Goal: Task Accomplishment & Management: Manage account settings

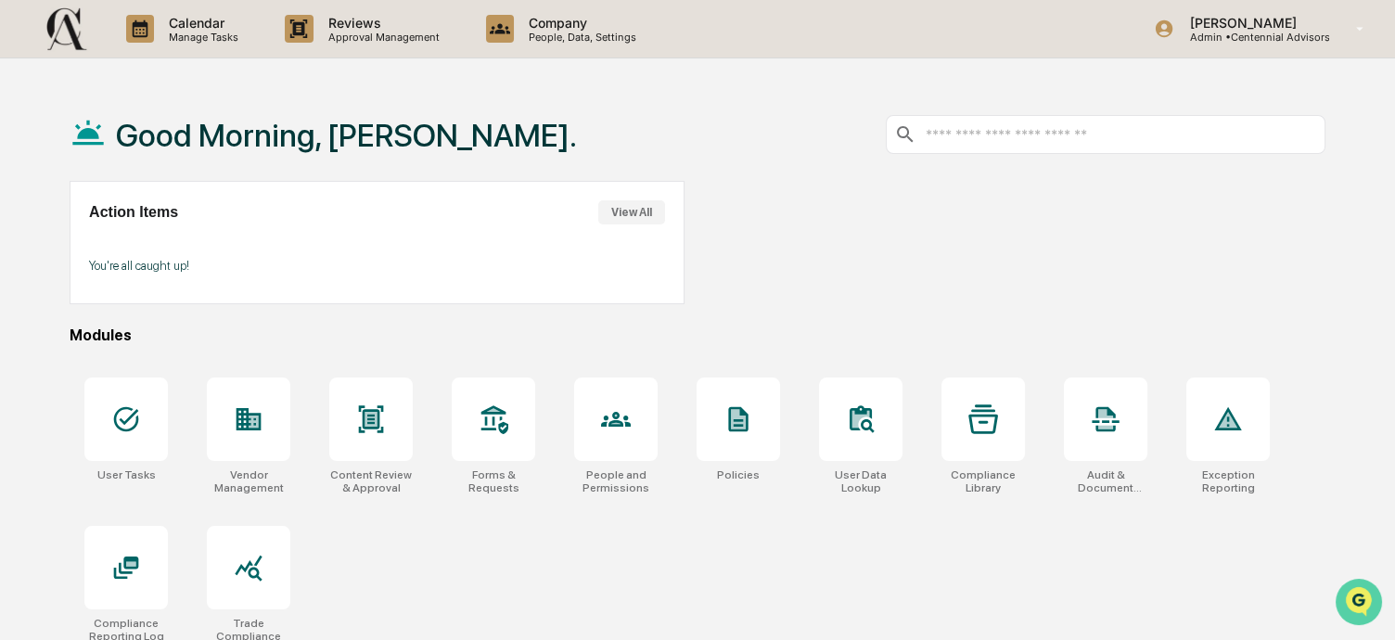
click at [1356, 599] on img "Open customer support" at bounding box center [1358, 601] width 46 height 37
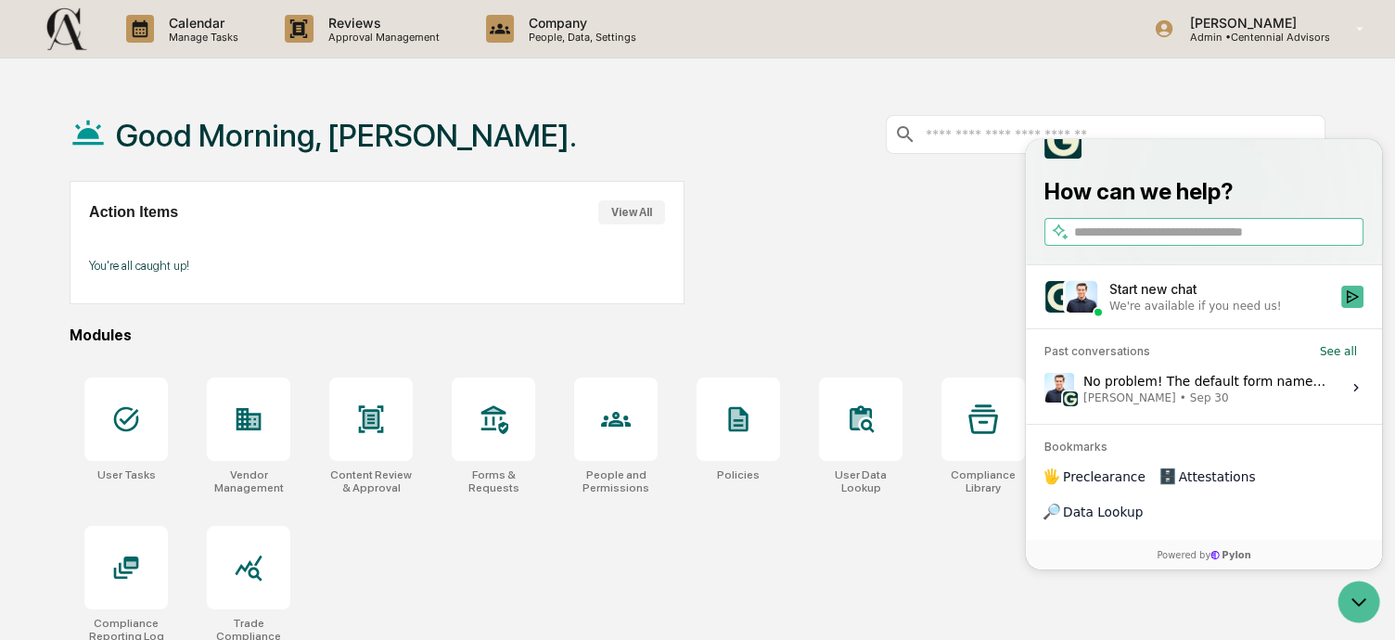
click at [1176, 404] on div "No problem! The default form names are unfortunately not editable on your end a…" at bounding box center [1206, 386] width 247 height 35
click at [1044, 388] on button "View issue" at bounding box center [1043, 387] width 1 height 1
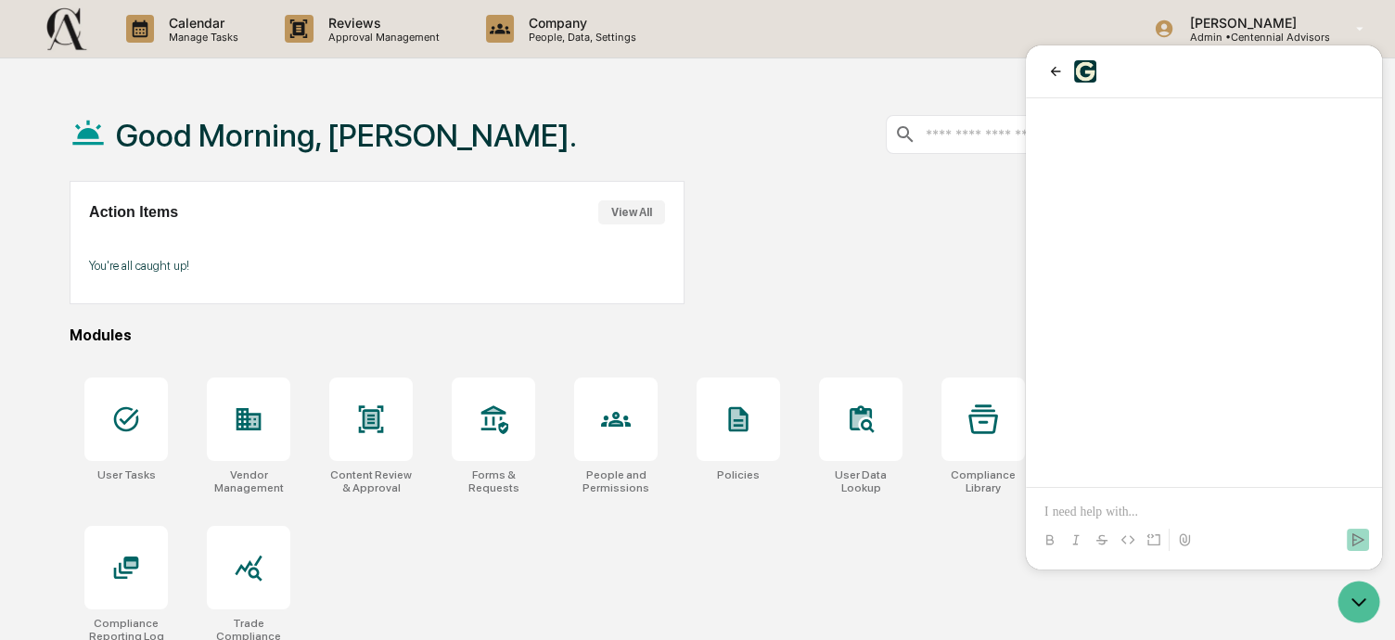
scroll to position [623, 0]
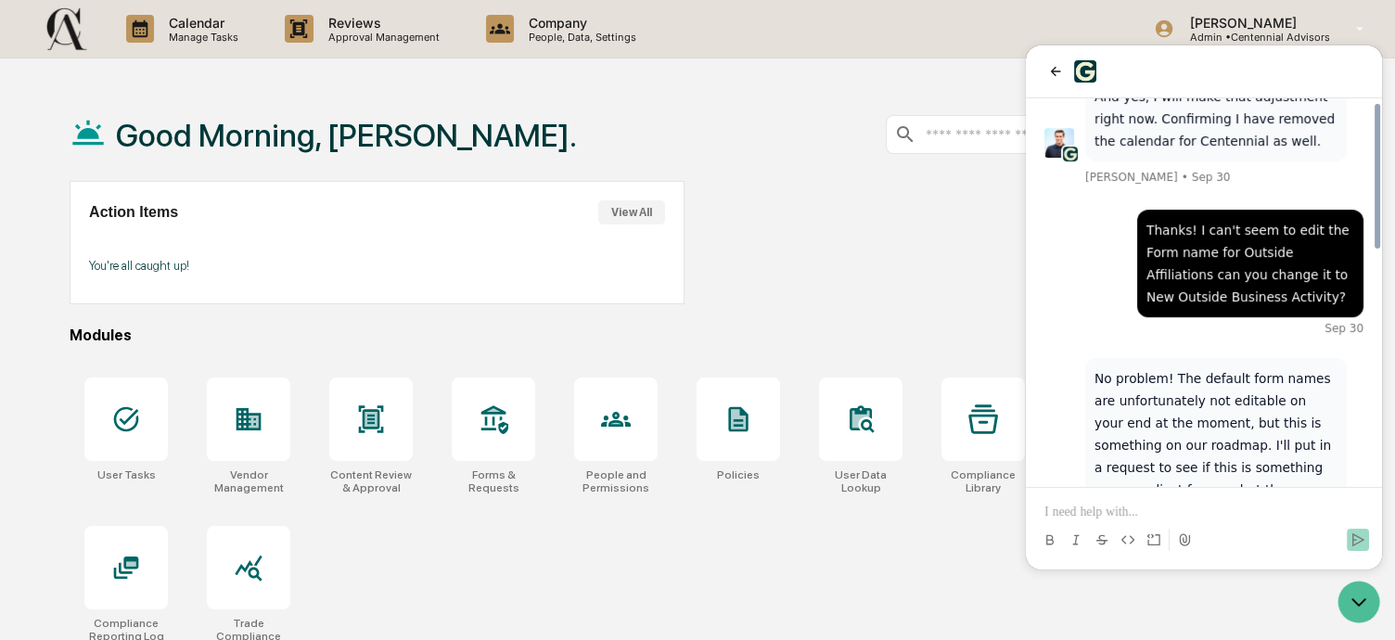
click at [1115, 517] on p at bounding box center [1203, 512] width 319 height 19
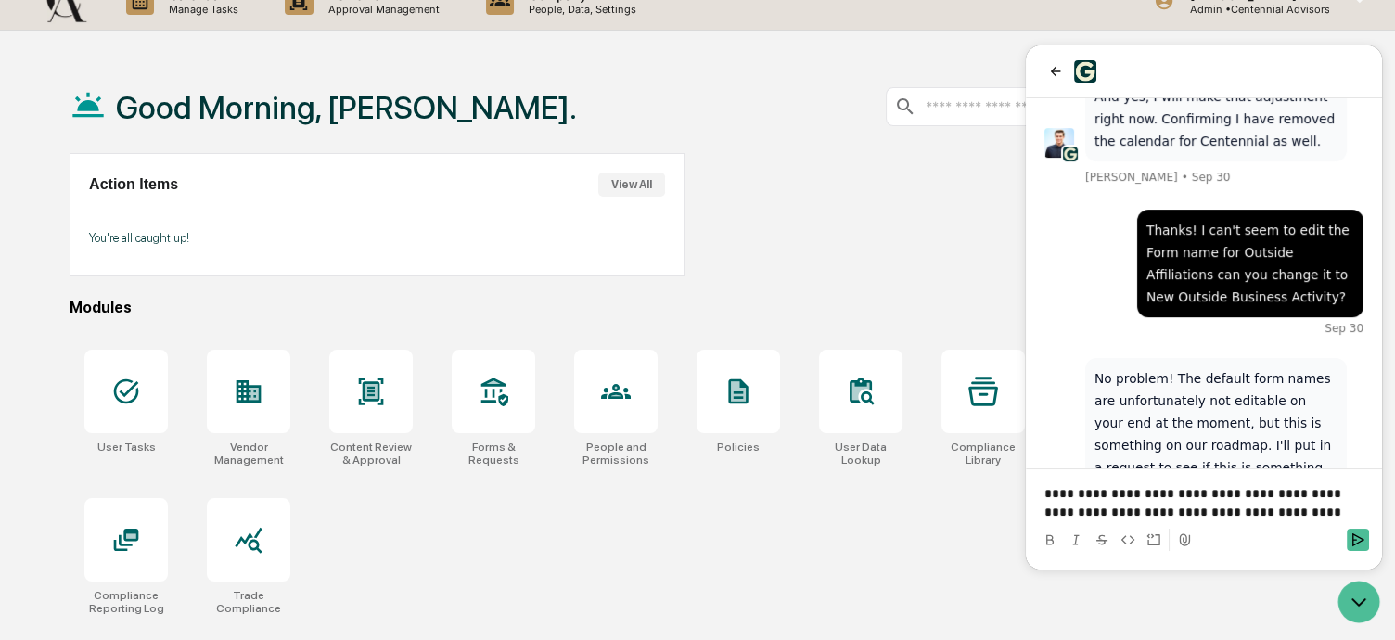
scroll to position [0, 0]
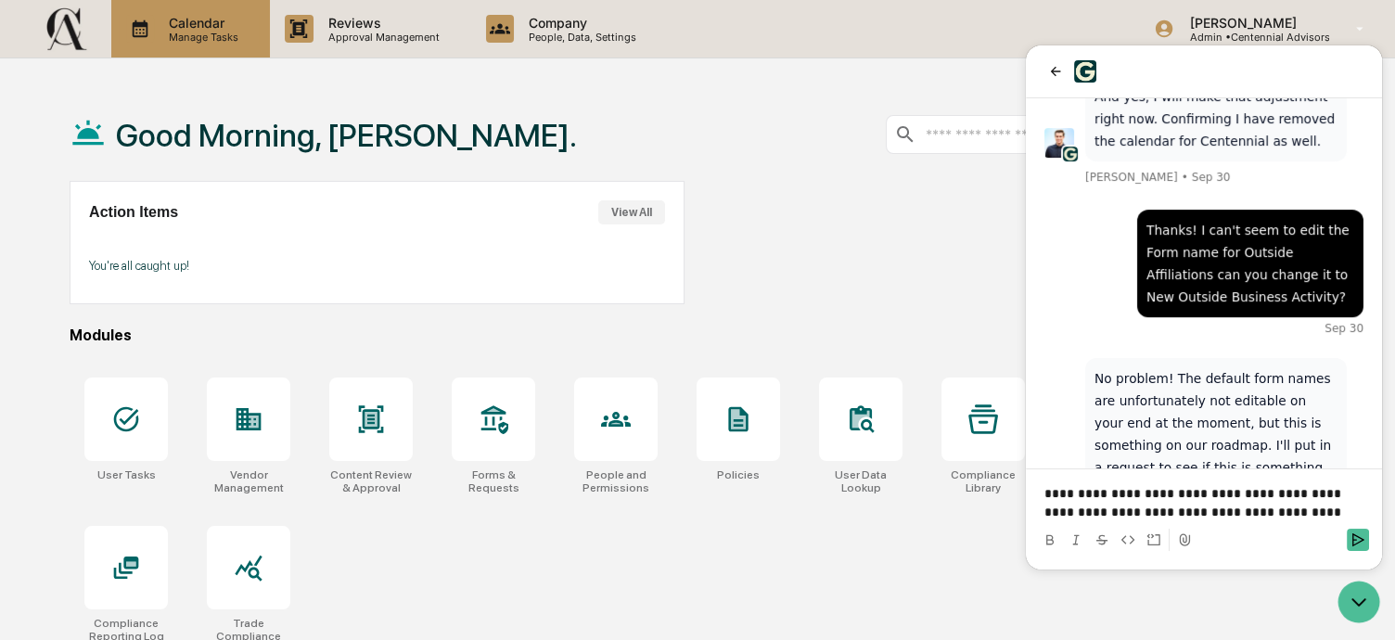
click at [162, 33] on p "Manage Tasks" at bounding box center [201, 37] width 94 height 13
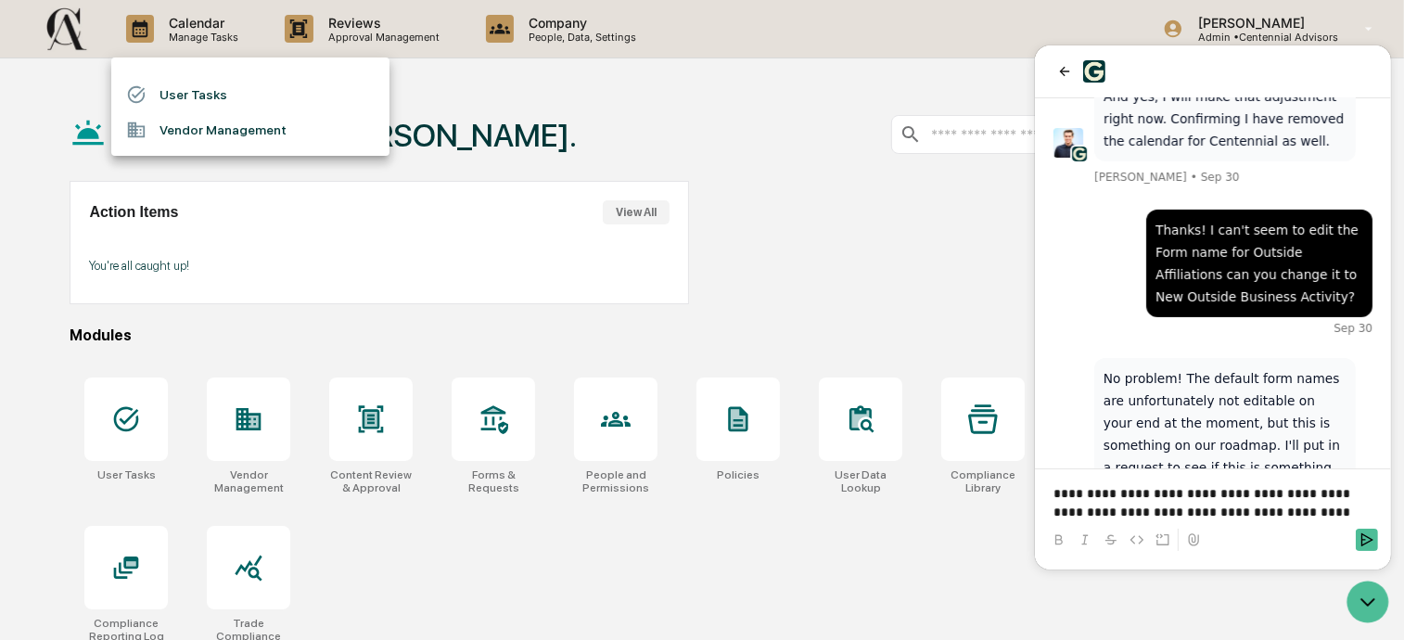
click at [243, 92] on li "User Tasks" at bounding box center [250, 94] width 278 height 35
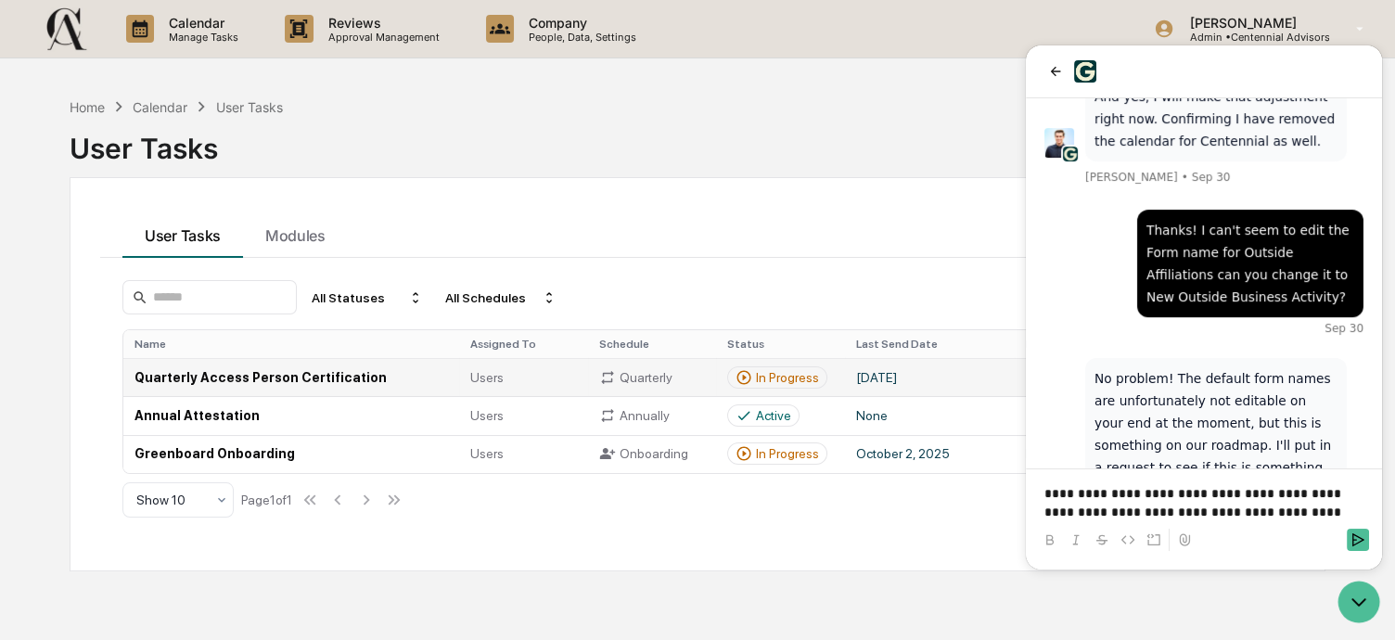
click at [254, 373] on td "Quarterly Access Person Certification" at bounding box center [291, 377] width 336 height 38
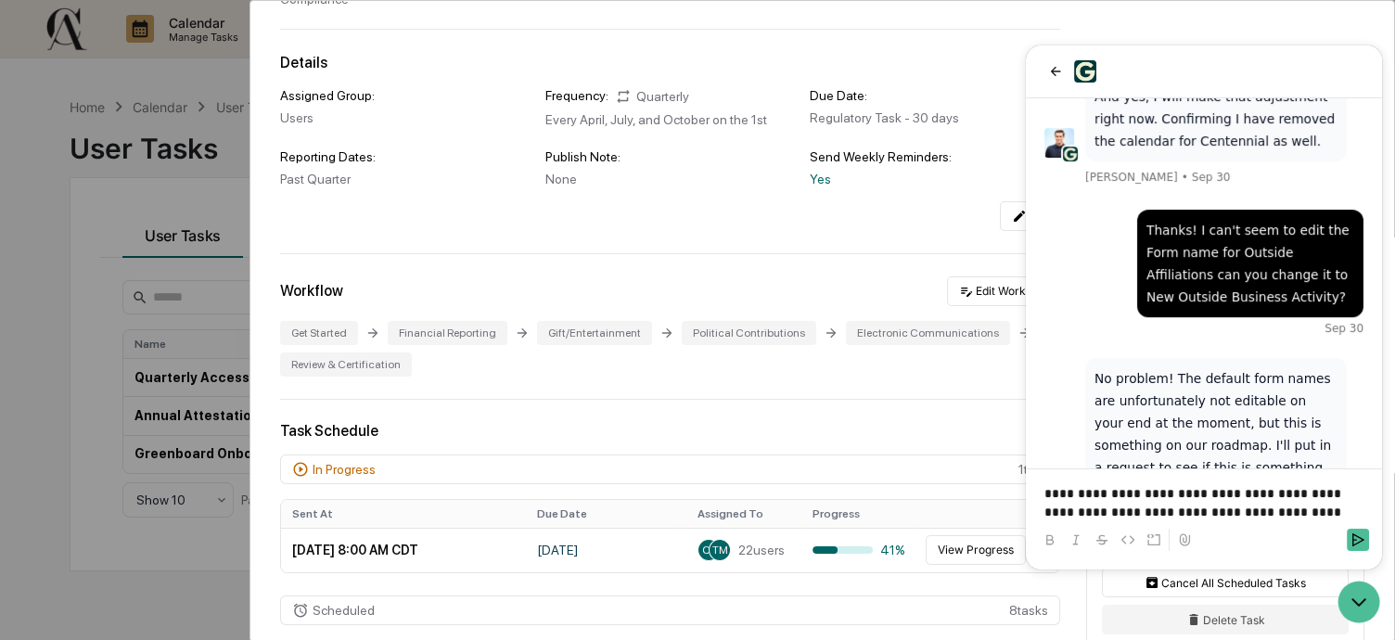
scroll to position [371, 0]
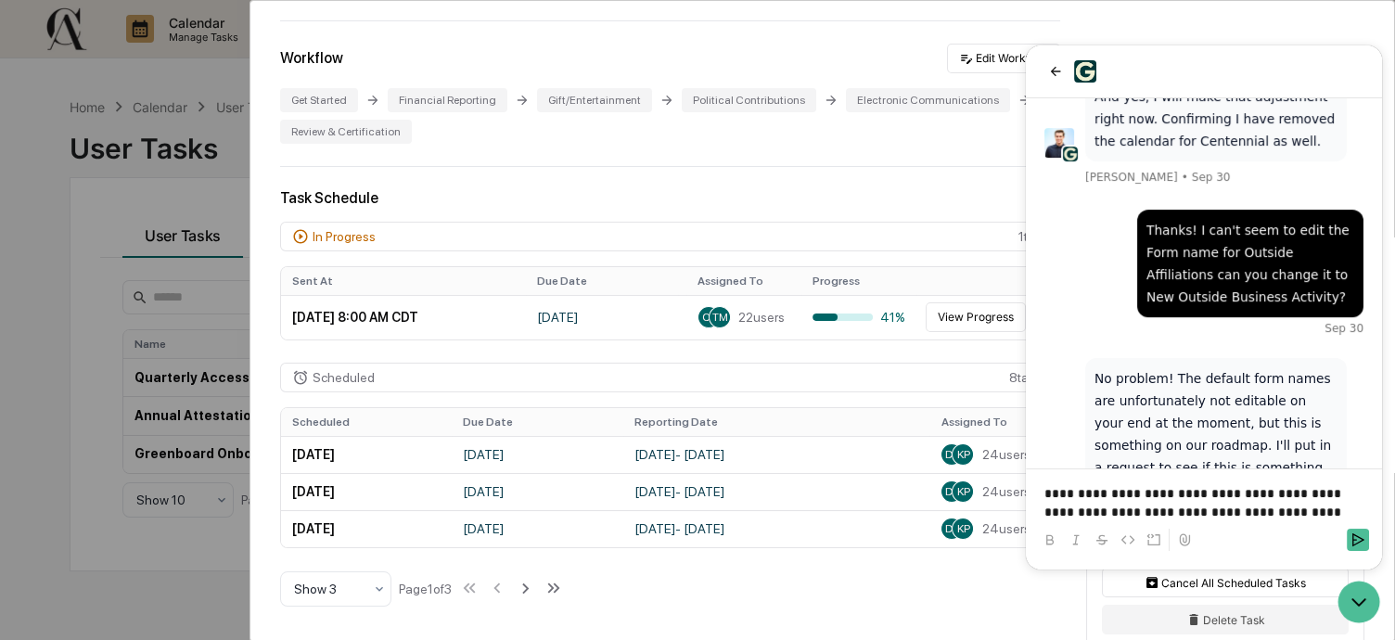
click at [187, 279] on div "User Tasks Quarterly Access Person Certification Quarterly Access Person Certif…" at bounding box center [697, 320] width 1395 height 640
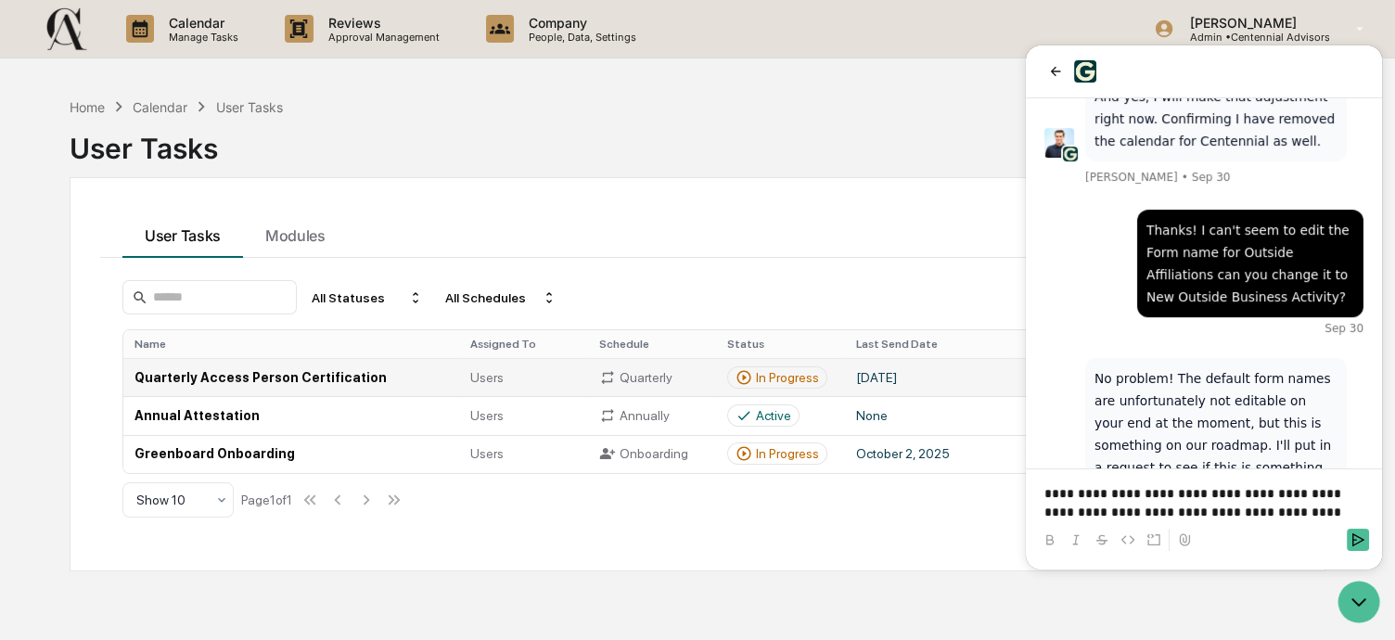
click at [880, 381] on td "[DATE]" at bounding box center [930, 377] width 170 height 38
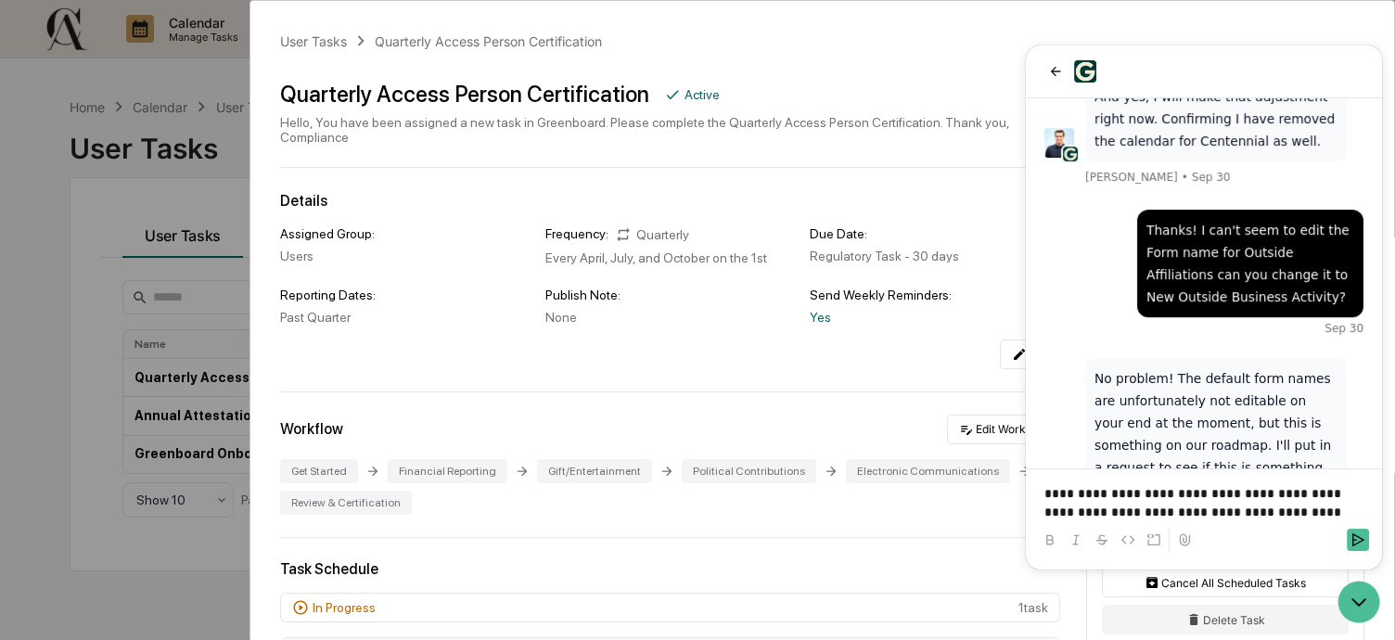
click at [137, 251] on div "User Tasks Quarterly Access Person Certification Quarterly Access Person Certif…" at bounding box center [697, 320] width 1395 height 640
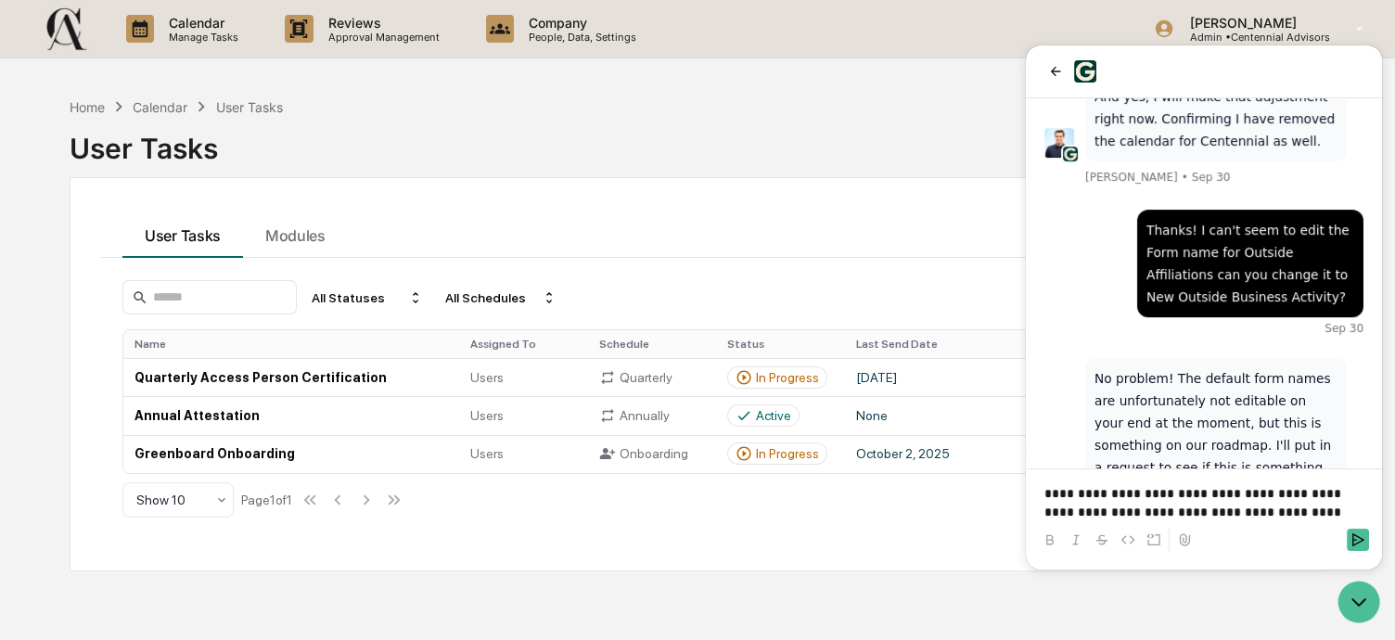
click at [1347, 510] on p "**********" at bounding box center [1203, 502] width 319 height 37
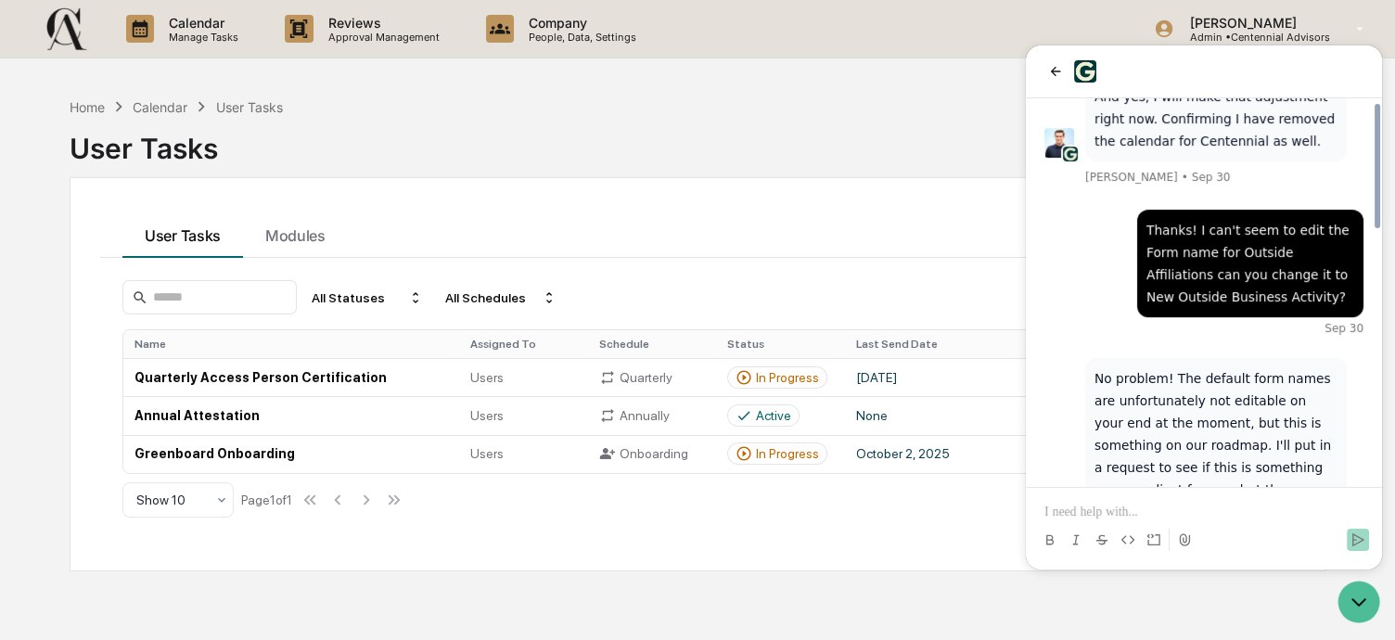
scroll to position [794, 0]
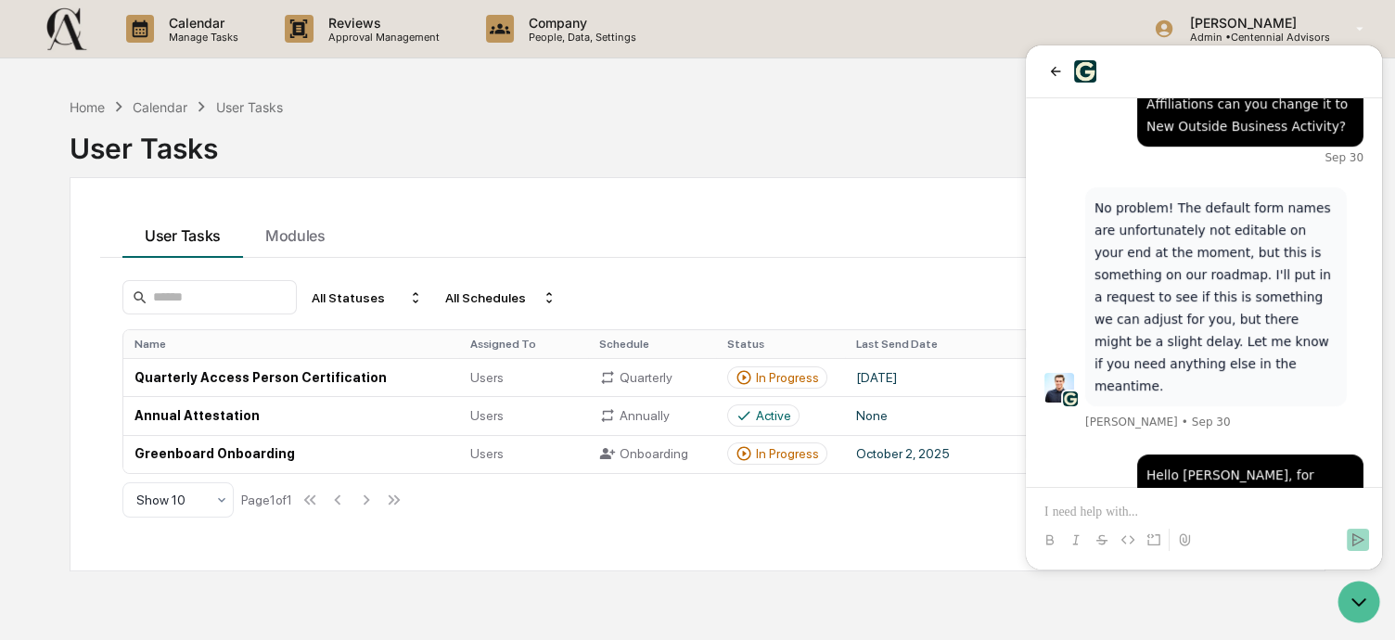
click at [760, 185] on div "User Tasks Modules All Statuses All Schedules Create New Task Name Assigned To …" at bounding box center [698, 374] width 1256 height 394
click at [1358, 619] on icon "Open customer support" at bounding box center [1358, 602] width 46 height 46
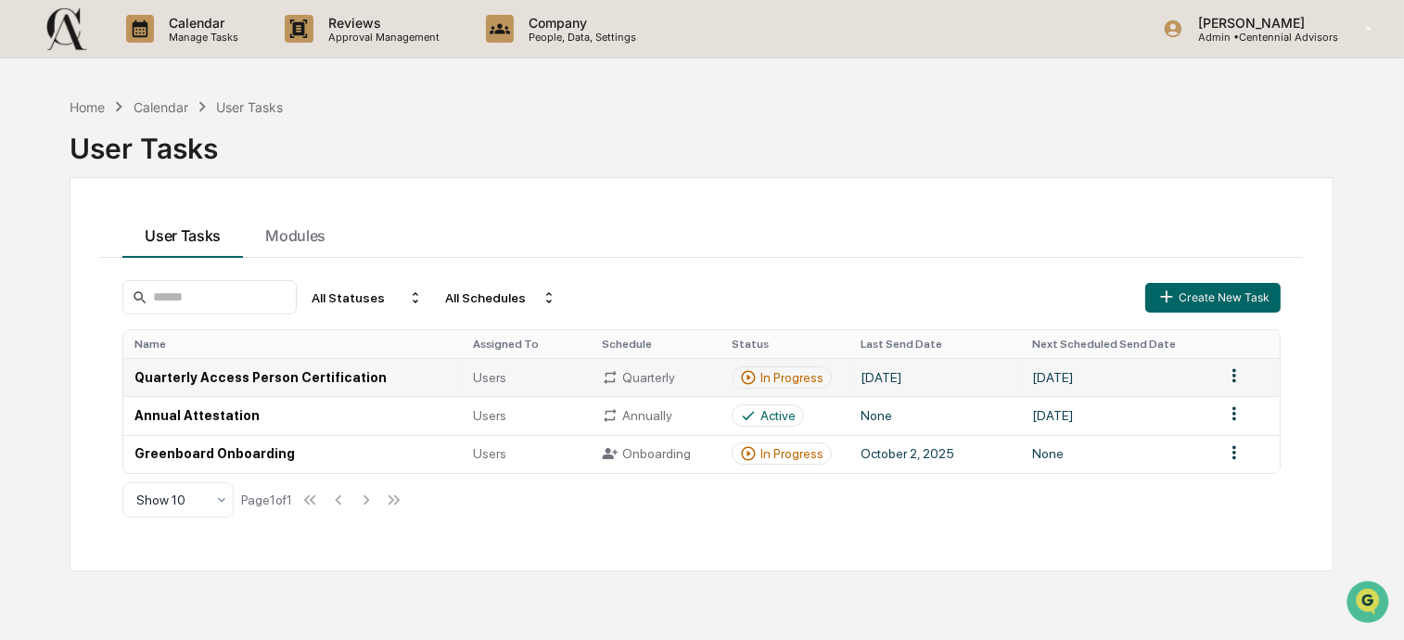
click at [1221, 376] on html "Calendar Manage Tasks Reviews Approval Management Company People, Data, Setting…" at bounding box center [702, 320] width 1404 height 640
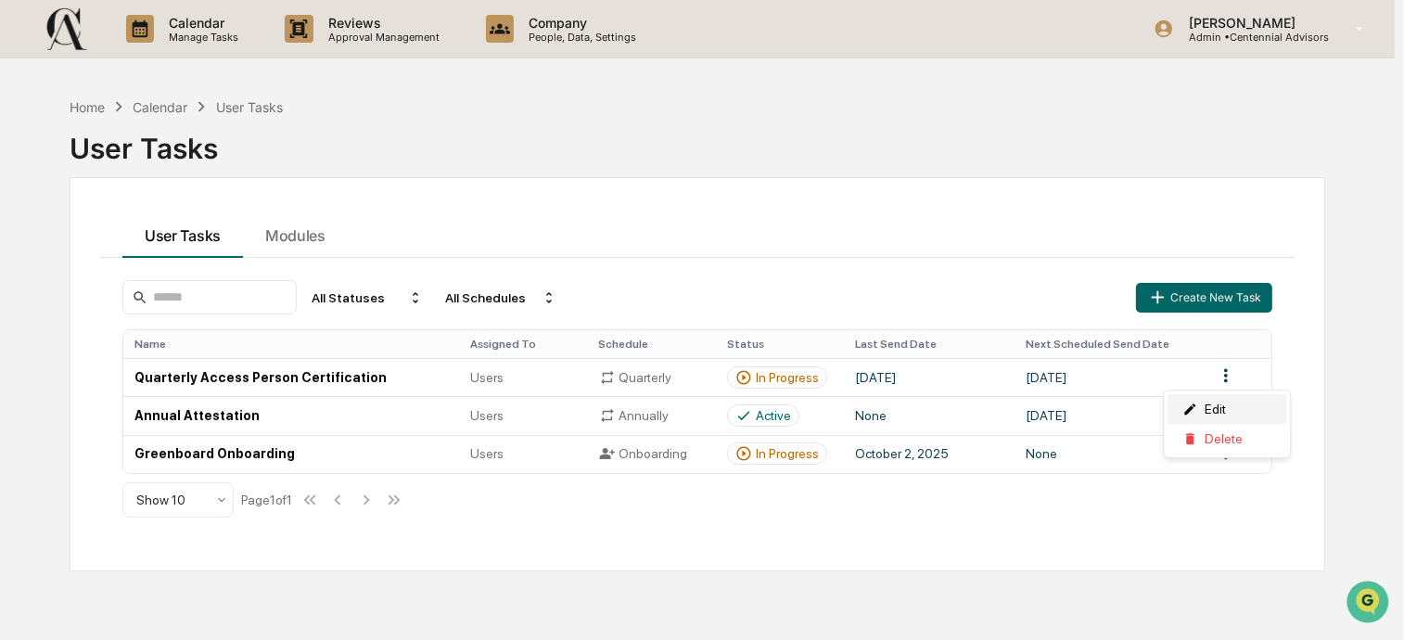
click at [1230, 403] on div "Edit" at bounding box center [1227, 409] width 119 height 30
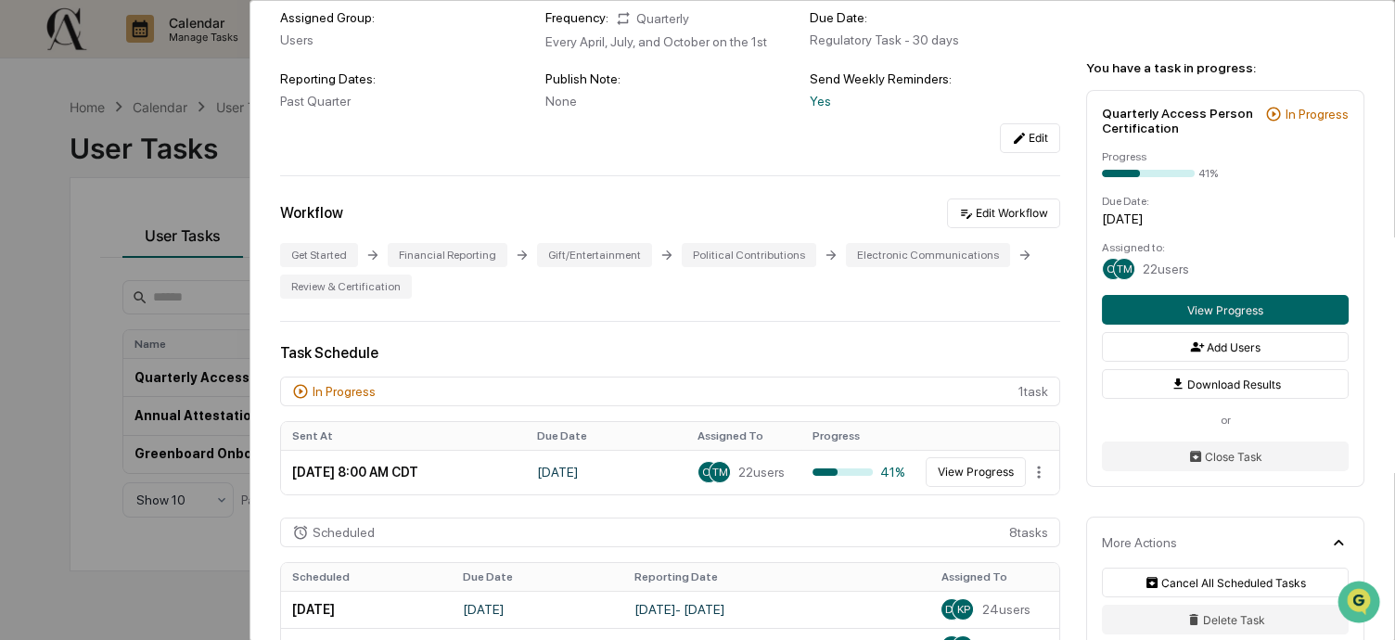
scroll to position [185, 0]
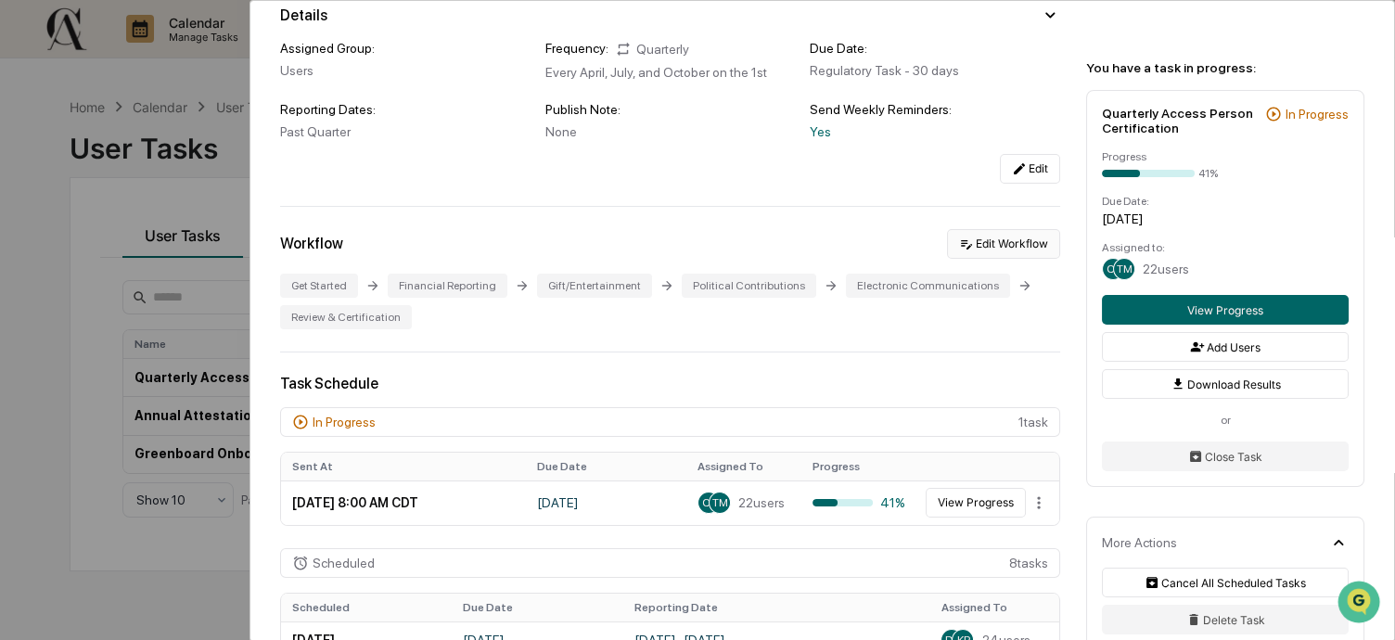
click at [999, 235] on button "Edit Workflow" at bounding box center [1003, 244] width 113 height 30
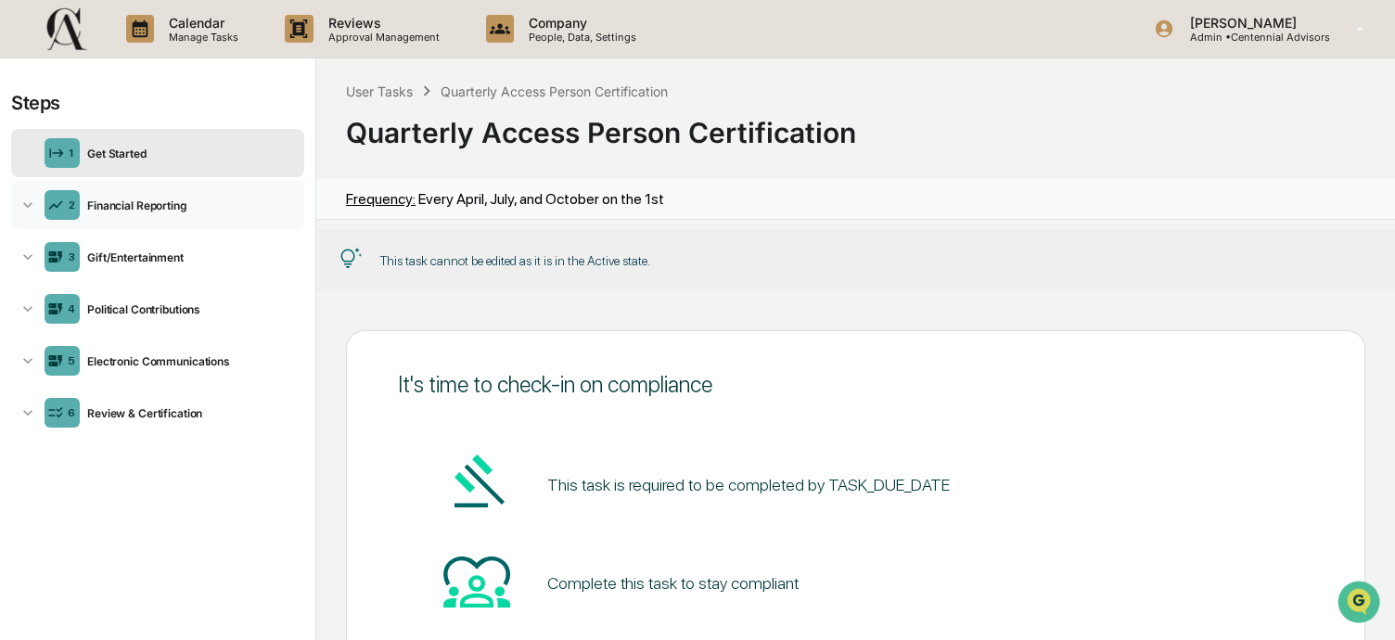
click at [85, 196] on div "2 Financial Reporting" at bounding box center [157, 205] width 293 height 48
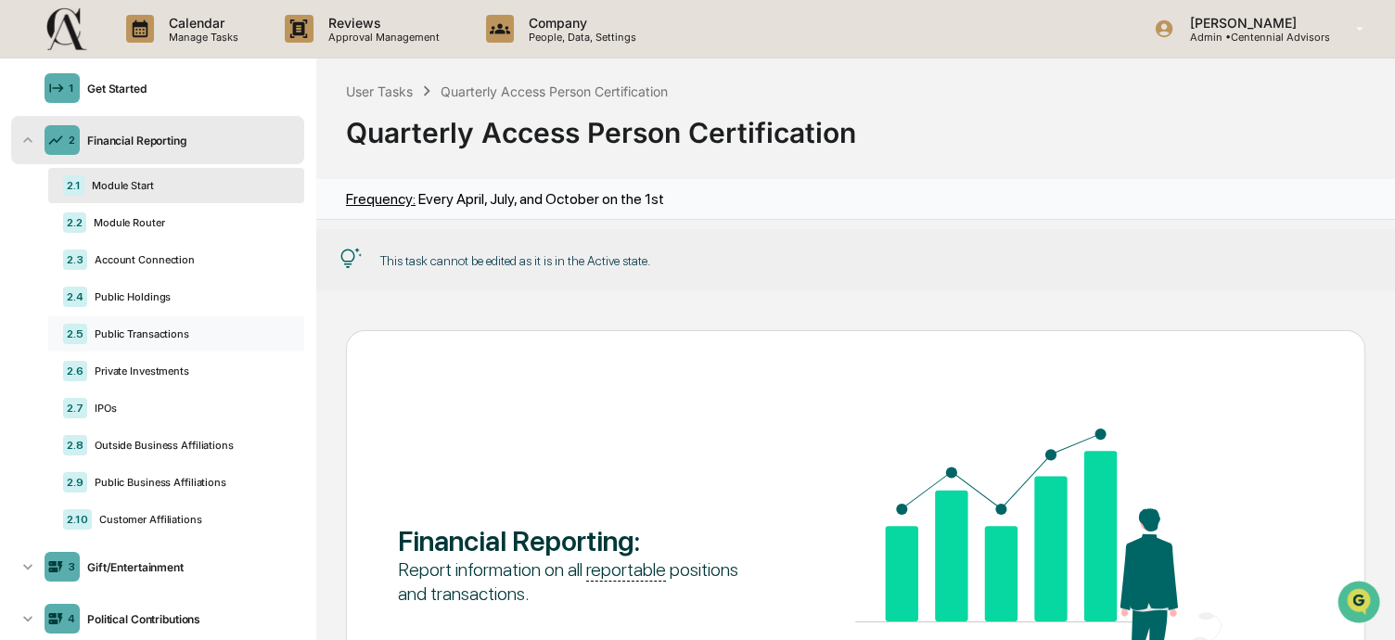
scroll to position [93, 0]
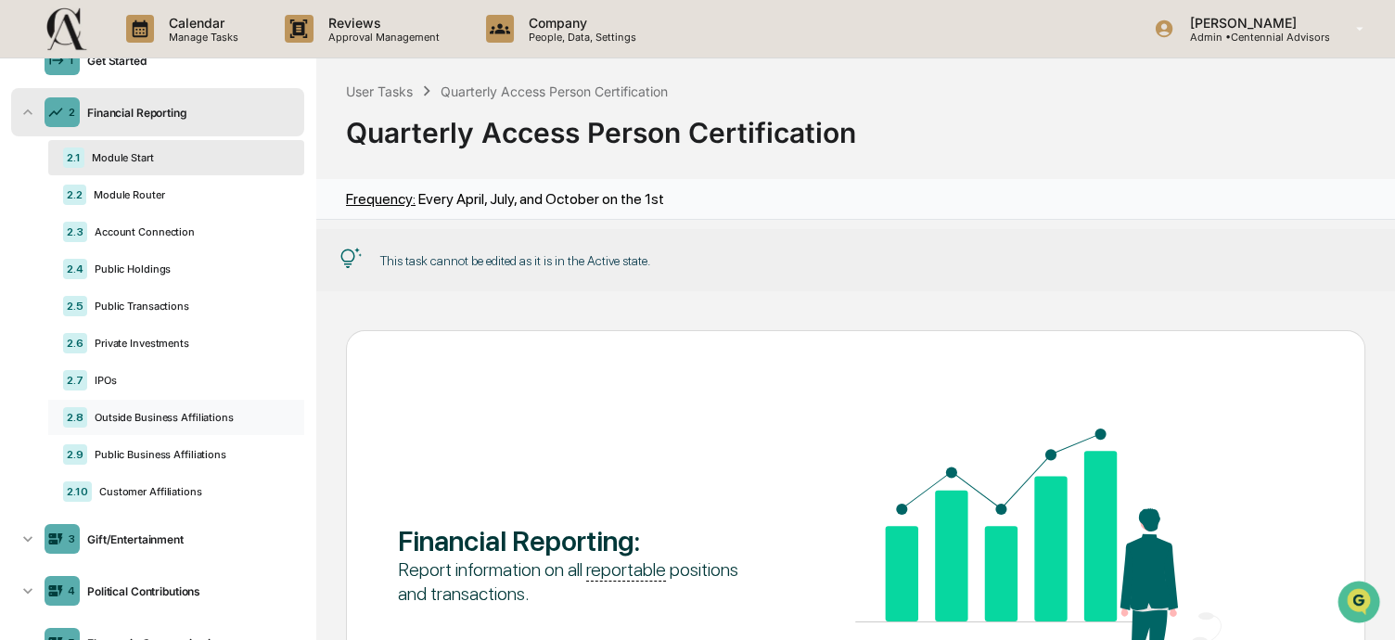
click at [176, 425] on div "2.8 Outside Business Affiliations" at bounding box center [176, 417] width 256 height 35
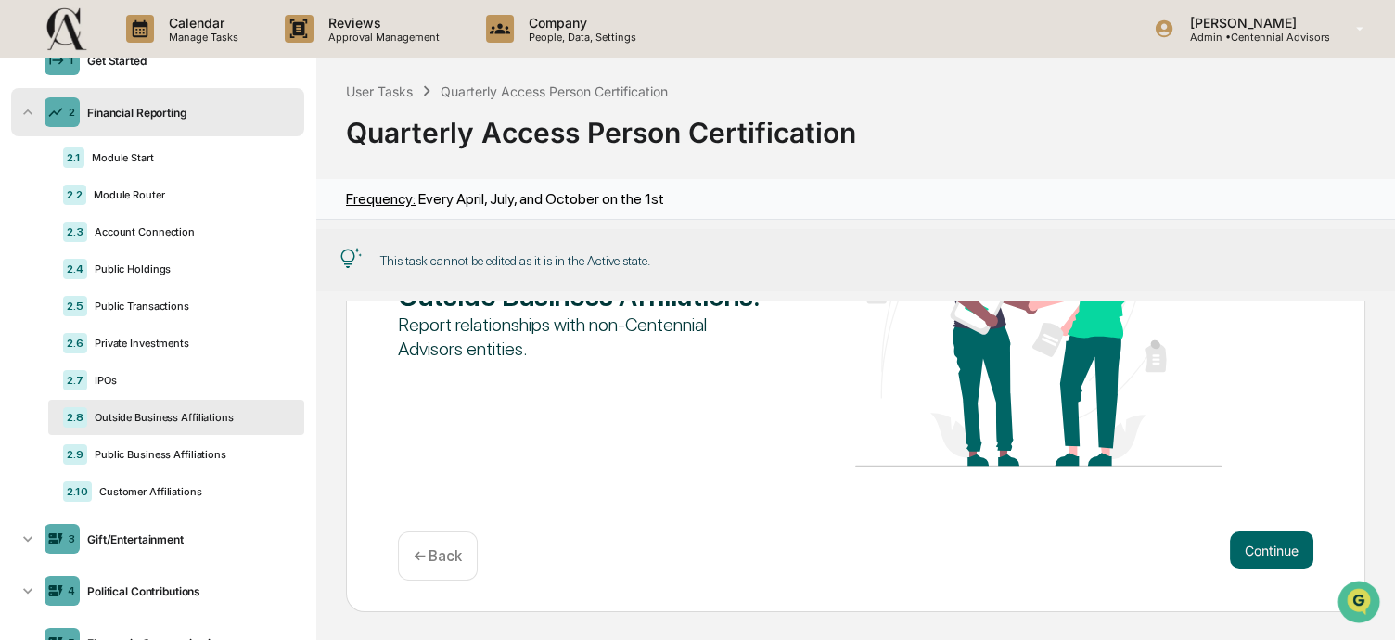
scroll to position [0, 0]
click at [177, 447] on div "2.9 Public Business Affiliations" at bounding box center [176, 454] width 256 height 35
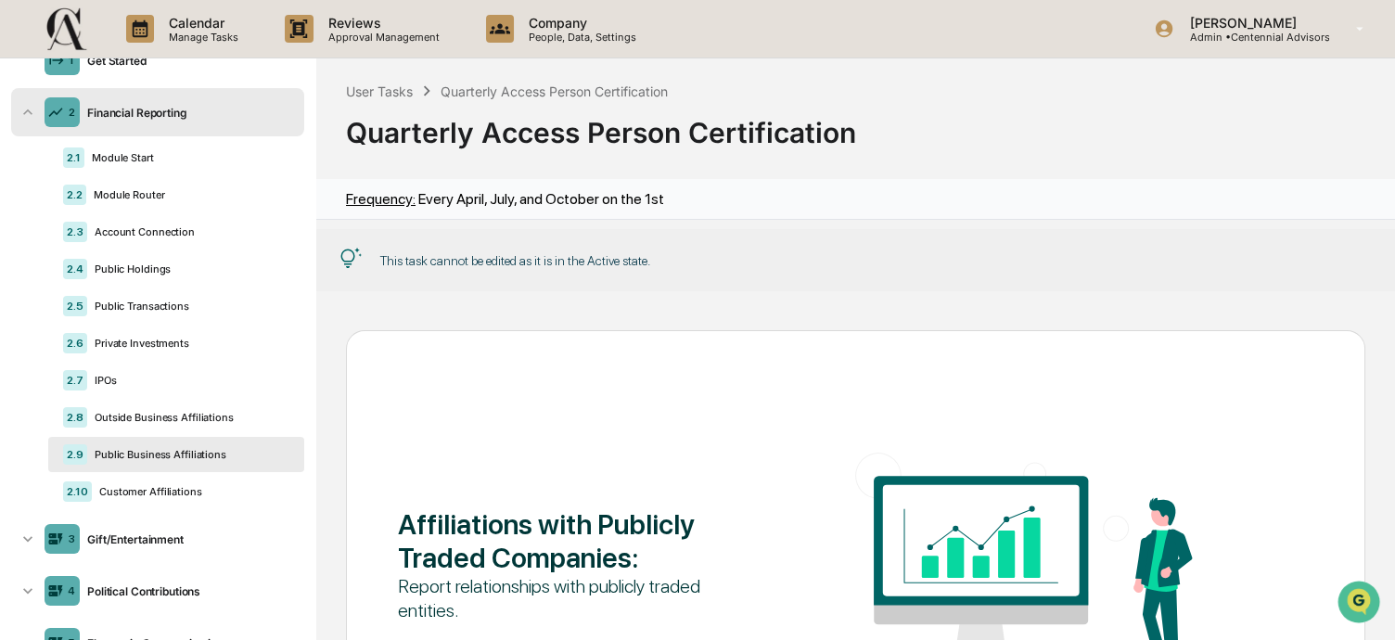
scroll to position [245, 0]
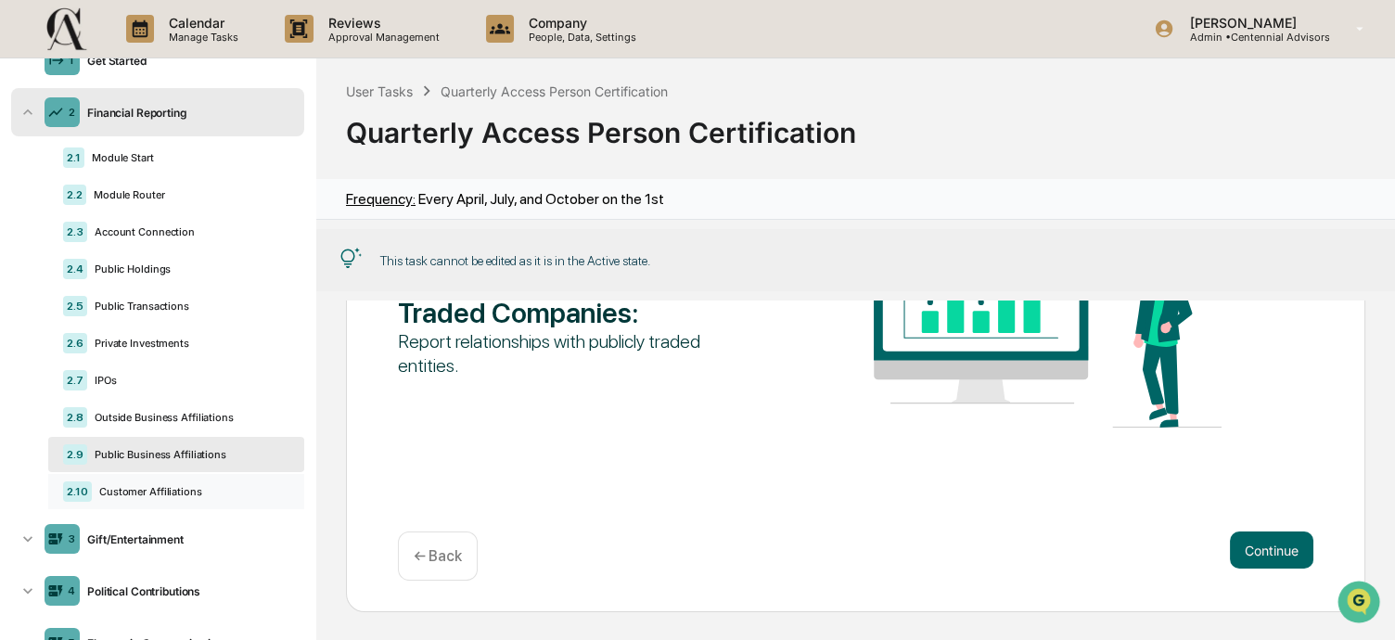
click at [124, 498] on div "Customer Affiliations" at bounding box center [191, 491] width 198 height 13
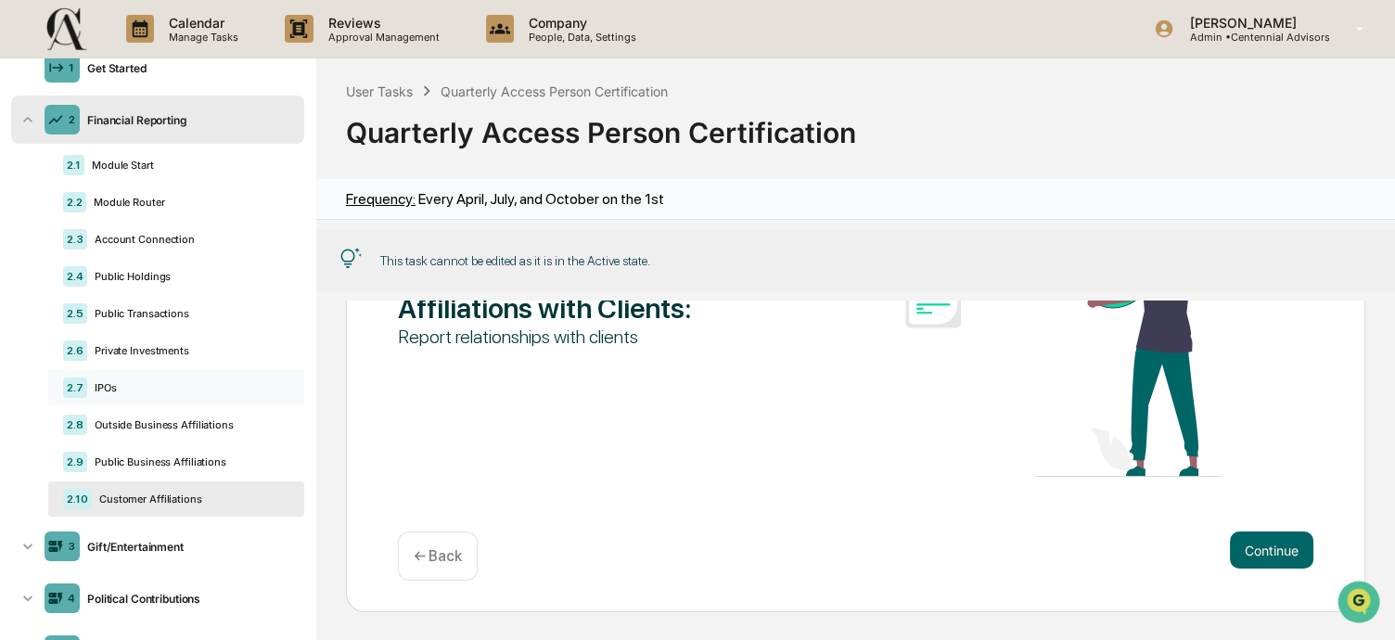
scroll to position [185, 0]
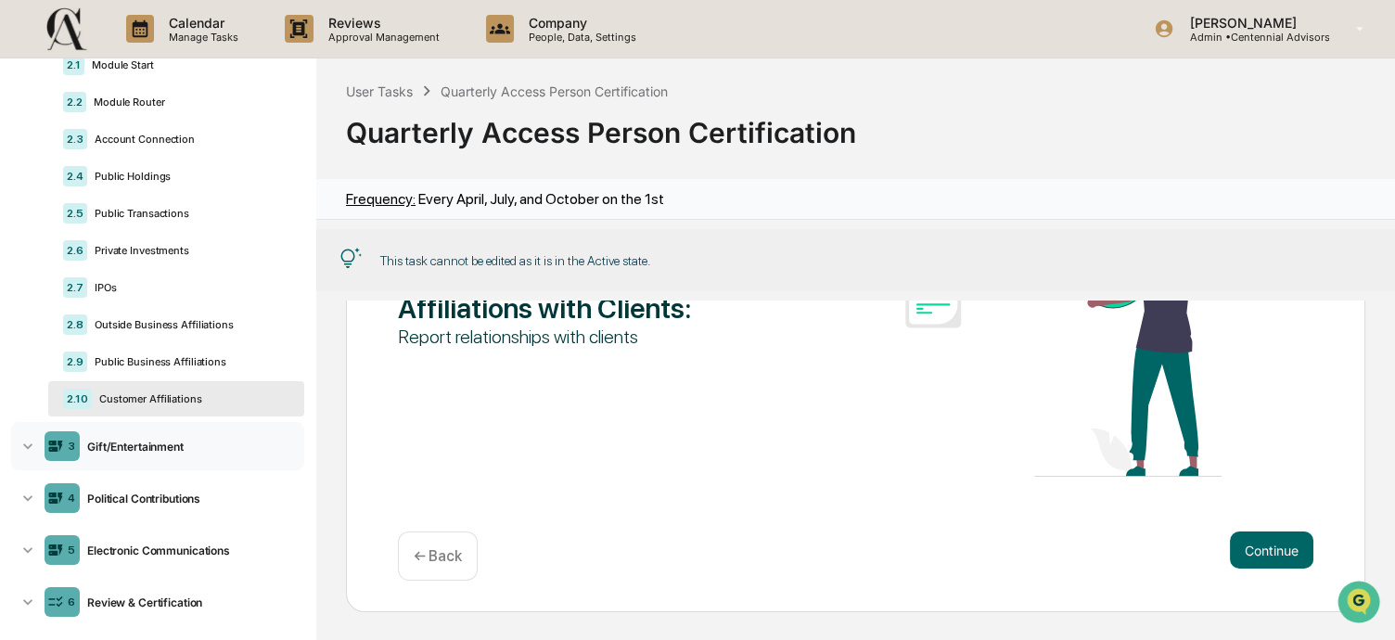
click at [171, 456] on div "3 Gift/Entertainment" at bounding box center [157, 446] width 293 height 48
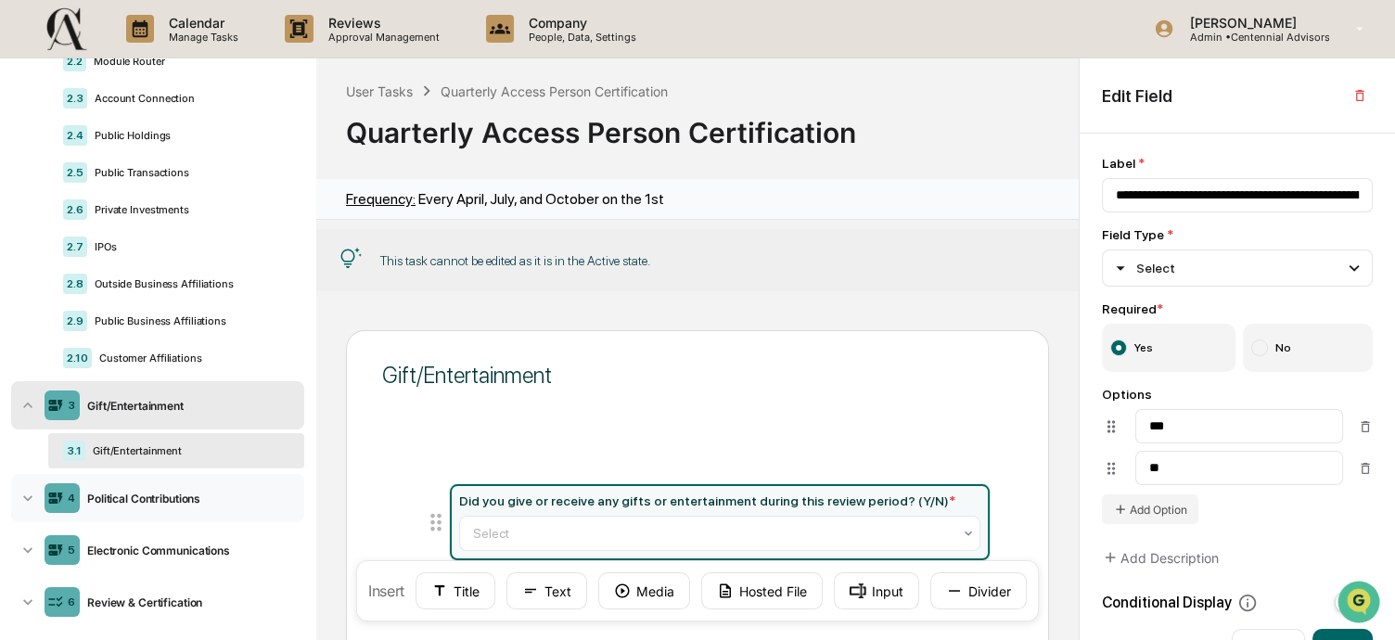
scroll to position [247, 0]
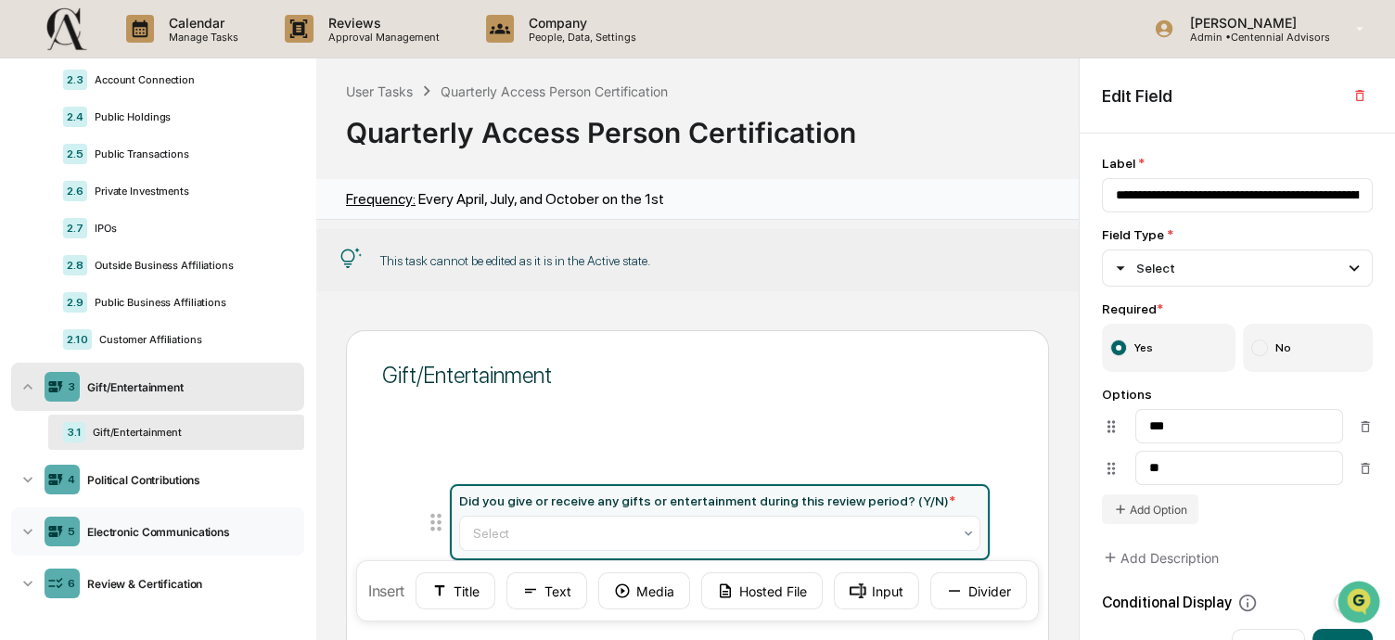
click at [150, 522] on div "5 Electronic Communications" at bounding box center [157, 531] width 293 height 48
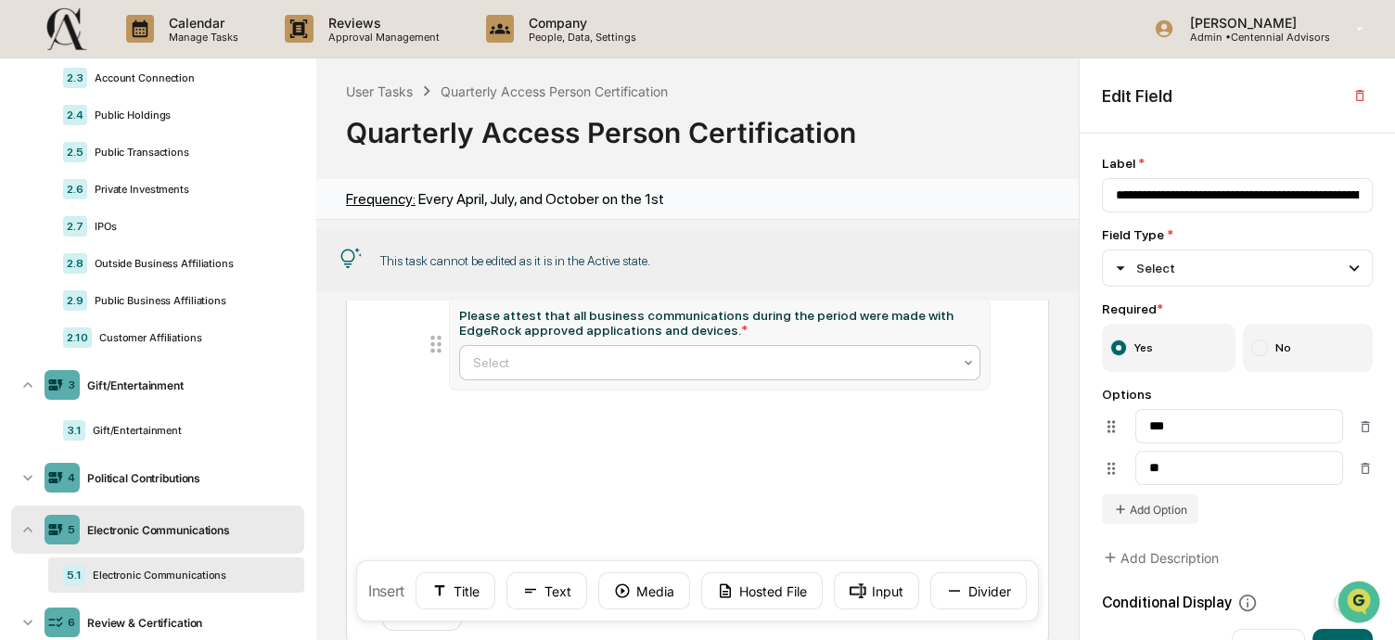
scroll to position [93, 0]
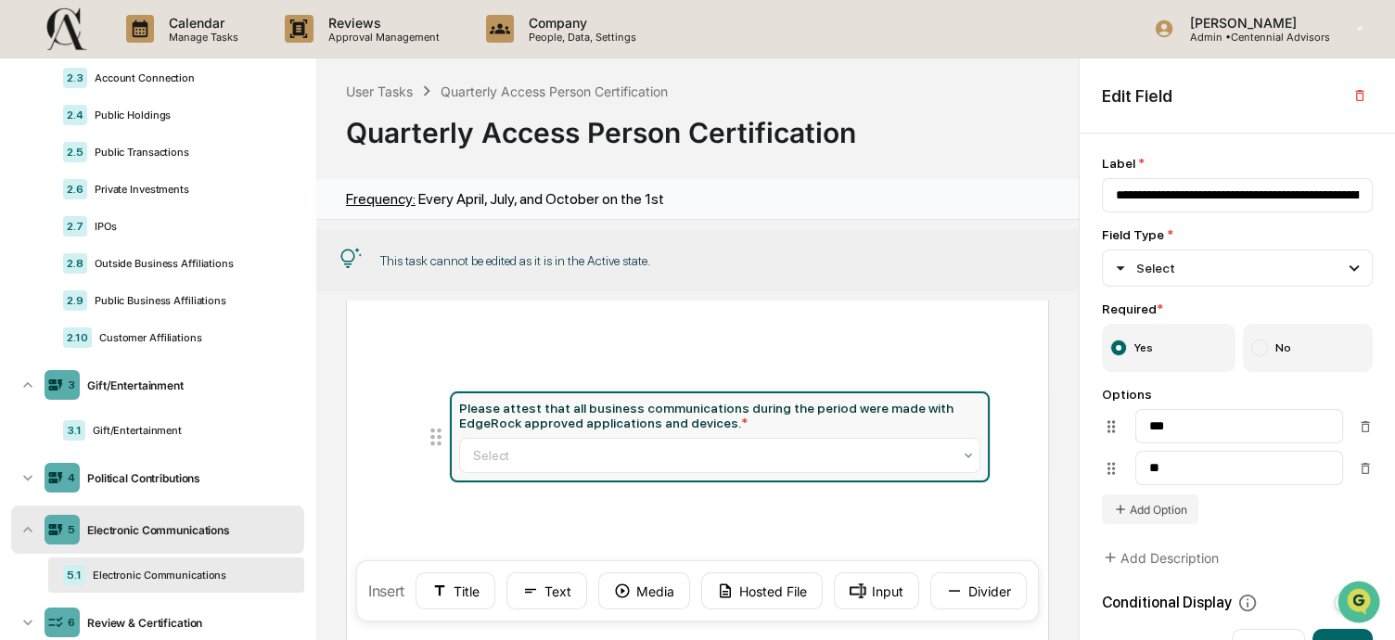
click at [911, 410] on div "Please attest that all business communications during the period were made with…" at bounding box center [719, 416] width 521 height 30
click at [1258, 187] on input "**********" at bounding box center [1237, 195] width 271 height 34
drag, startPoint x: 1281, startPoint y: 192, endPoint x: 1459, endPoint y: 196, distance: 178.1
click at [1394, 196] on html "Calendar Manage Tasks Reviews Approval Management Company People, Data, Setting…" at bounding box center [697, 320] width 1395 height 640
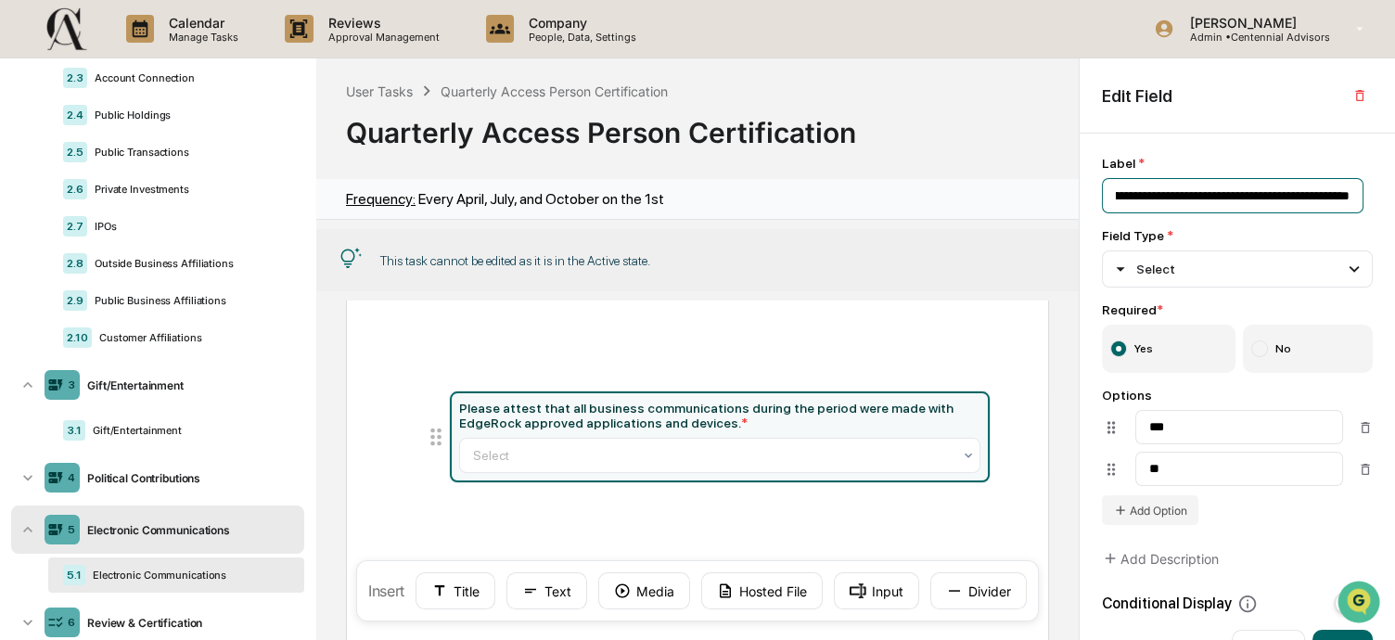
click at [1159, 196] on input "**********" at bounding box center [1233, 195] width 262 height 35
click at [1140, 196] on input "**********" at bounding box center [1233, 195] width 262 height 35
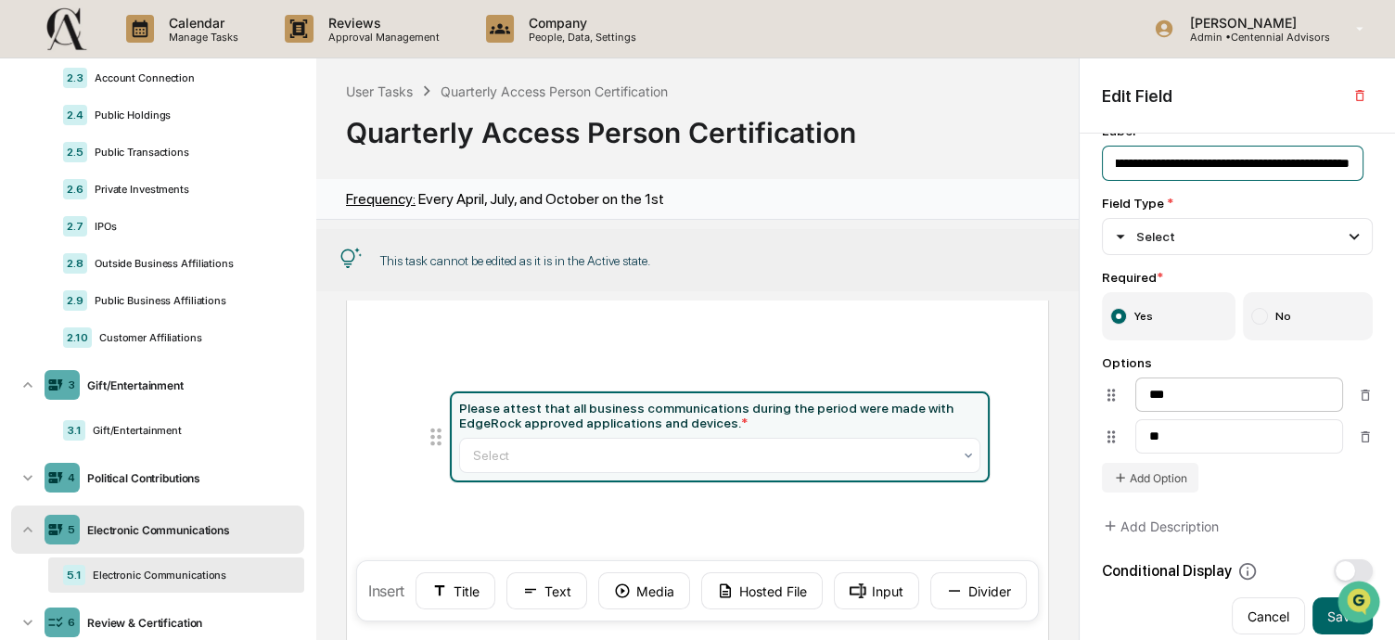
scroll to position [51, 0]
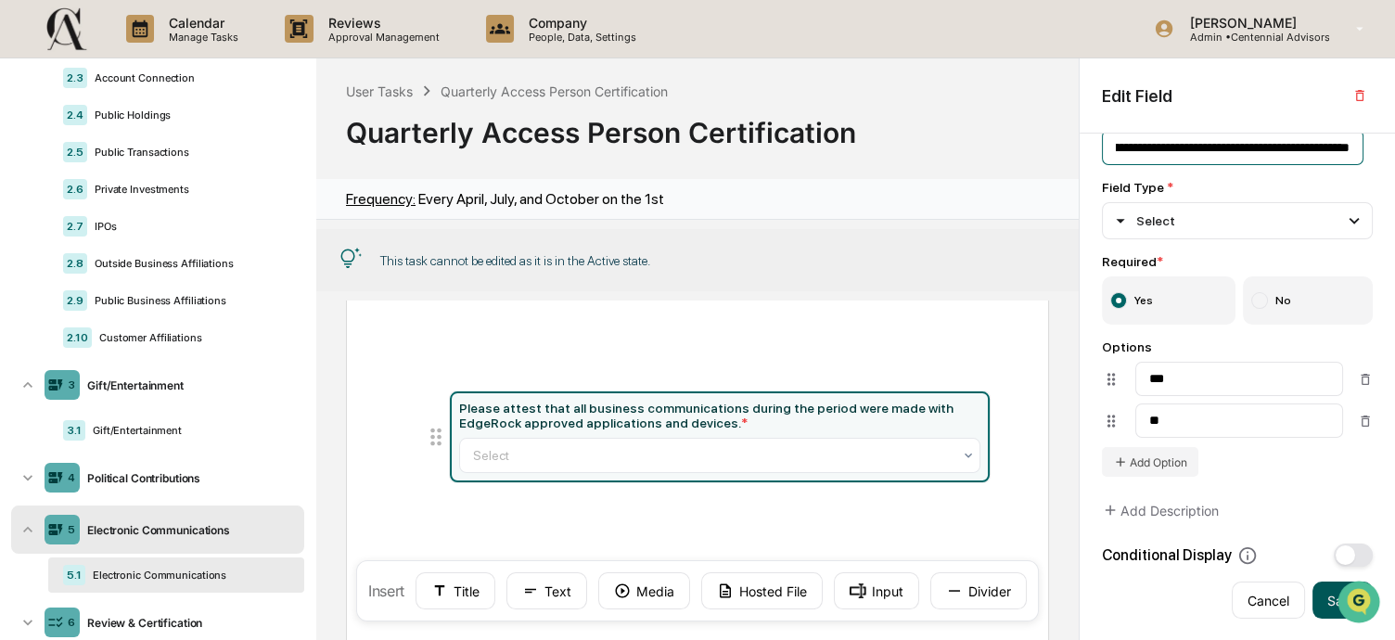
type input "**********"
click at [1316, 605] on button "Save" at bounding box center [1342, 599] width 60 height 37
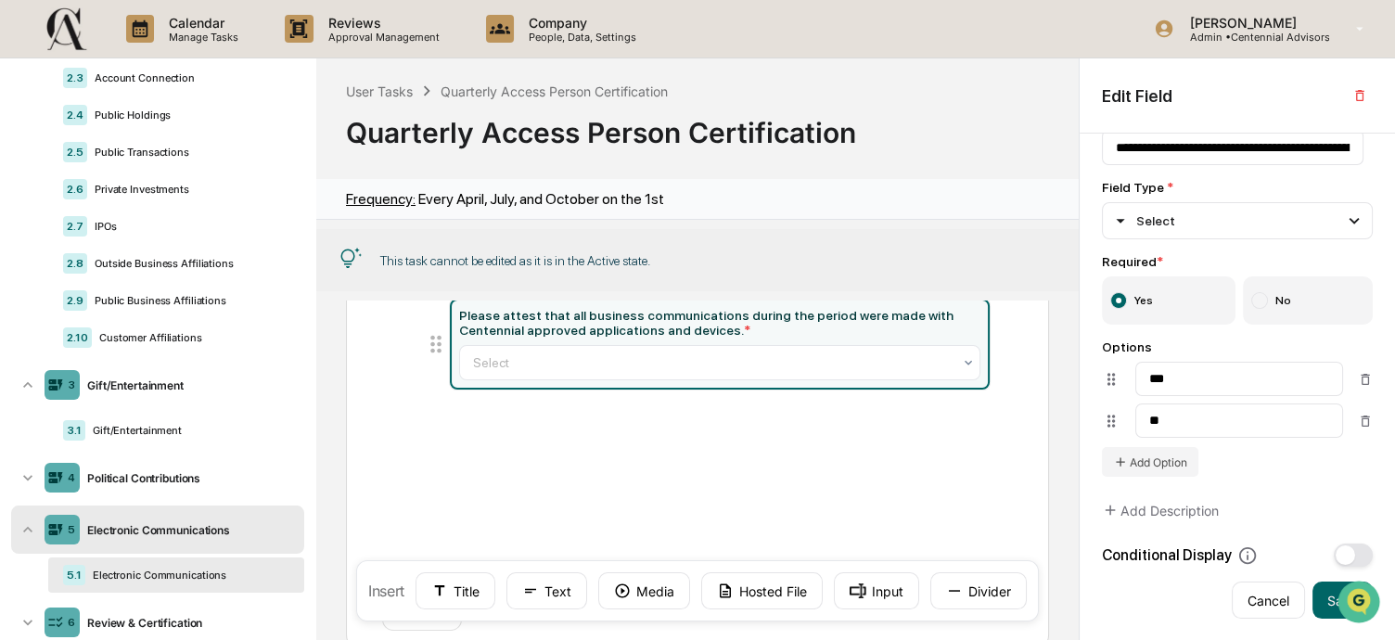
scroll to position [288, 0]
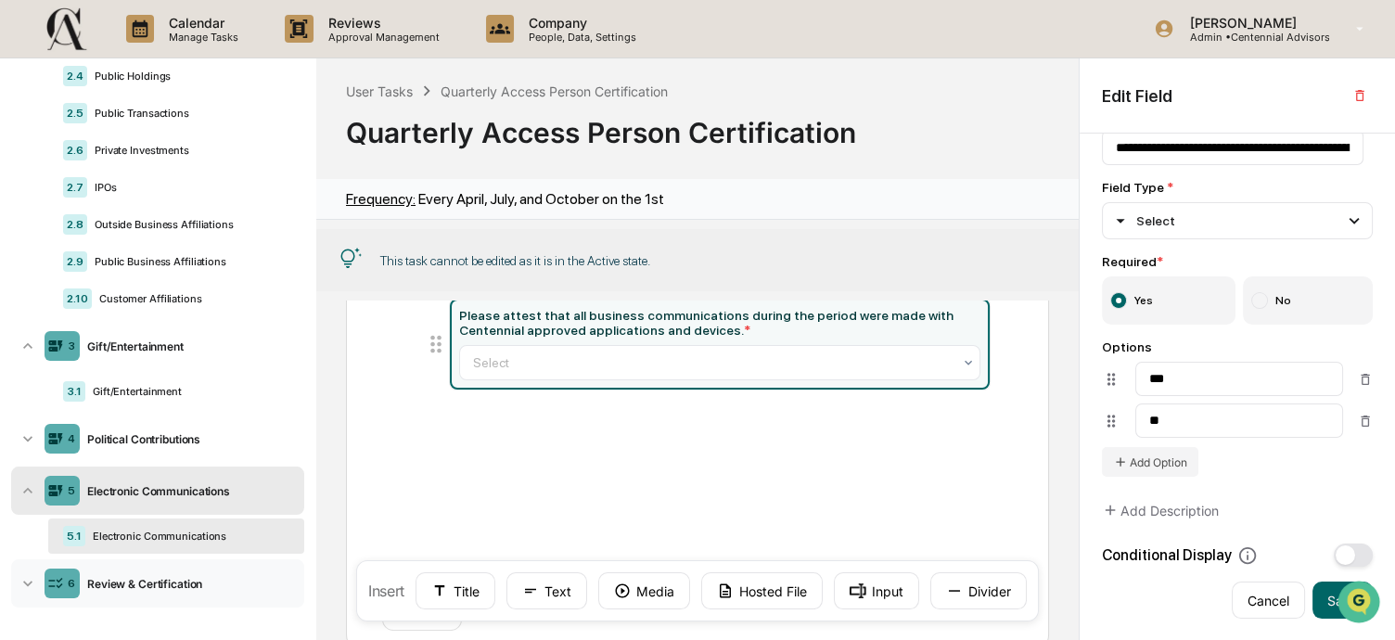
click at [160, 583] on div "Review & Certification" at bounding box center [188, 584] width 217 height 14
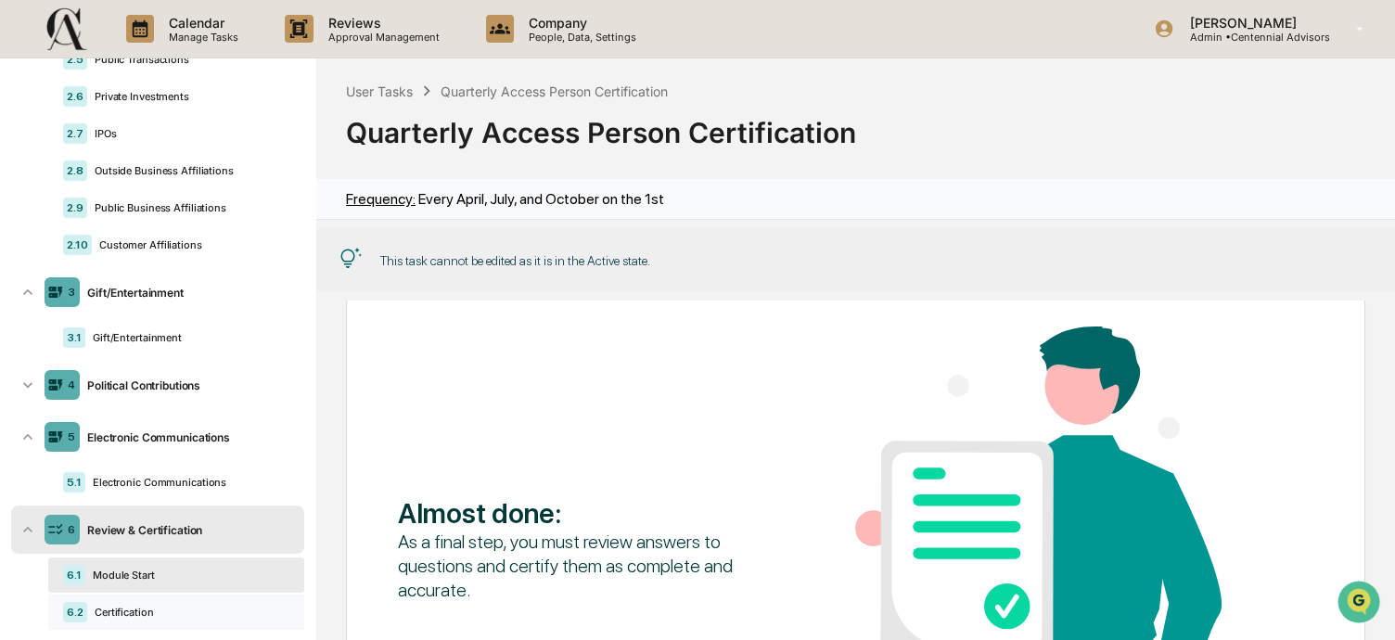
scroll to position [365, 0]
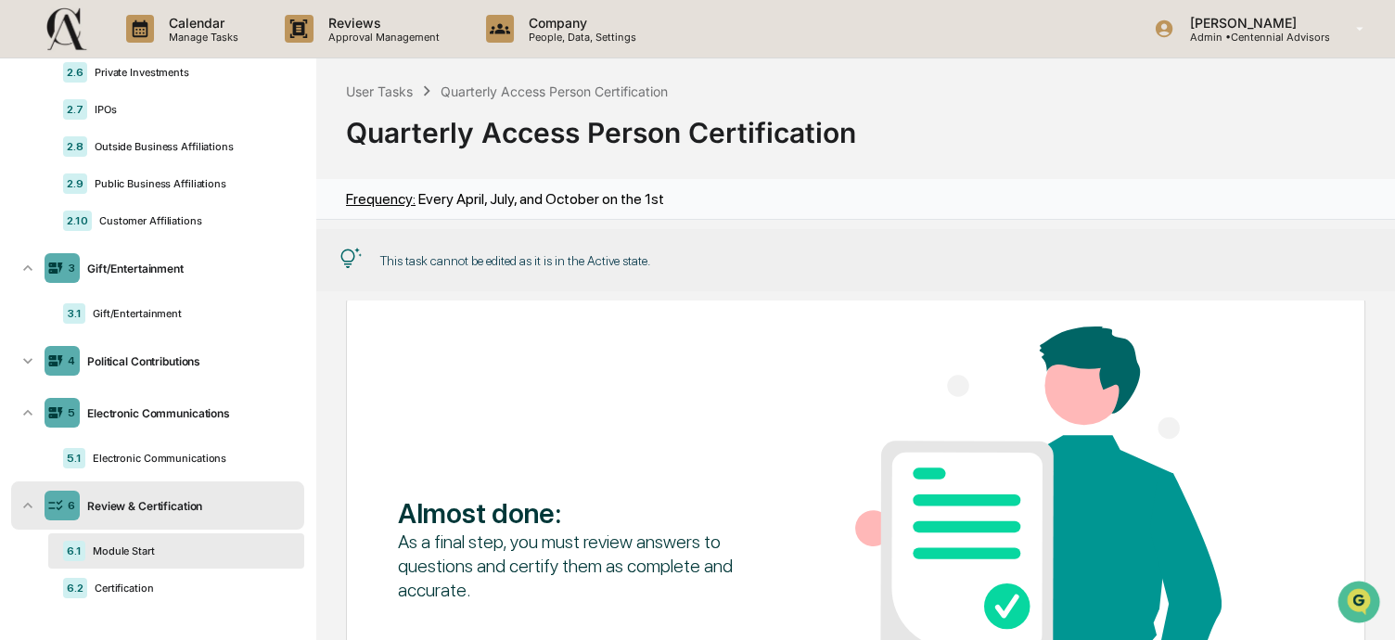
click at [145, 556] on div "Module Start" at bounding box center [187, 550] width 204 height 13
click at [135, 434] on div "5 Electronic Communications" at bounding box center [157, 413] width 293 height 48
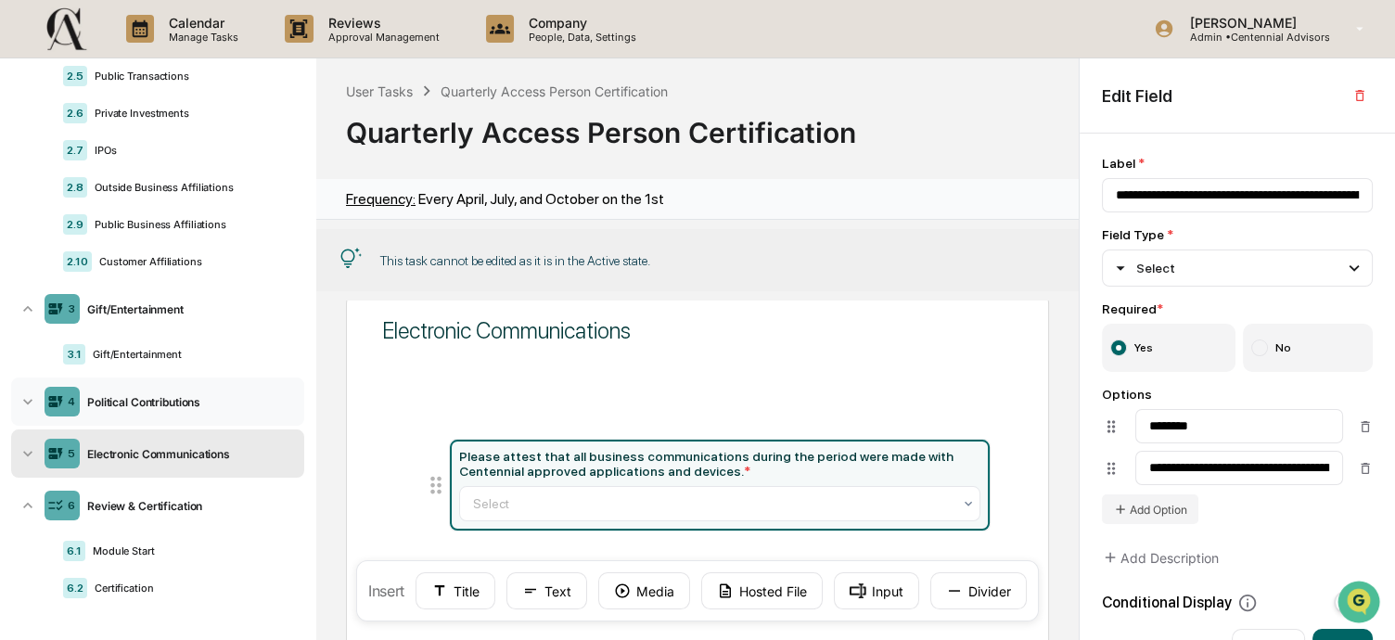
scroll to position [35, 0]
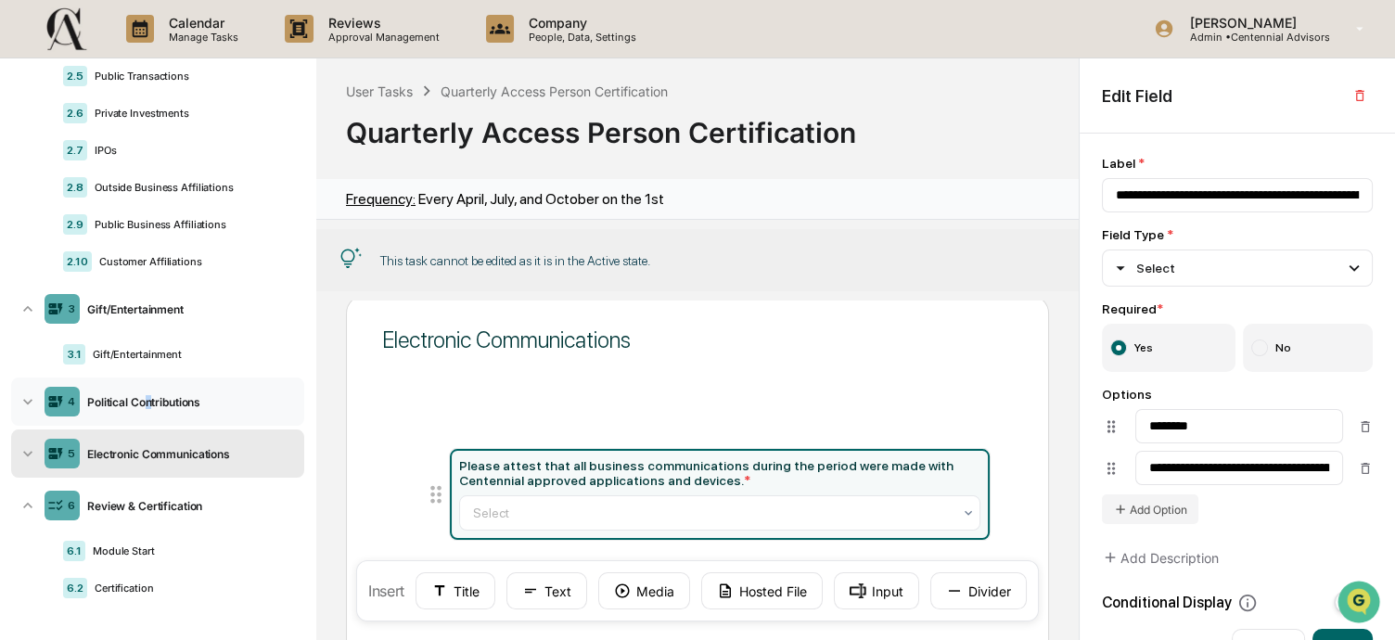
click at [149, 397] on div "Political Contributions" at bounding box center [188, 402] width 217 height 14
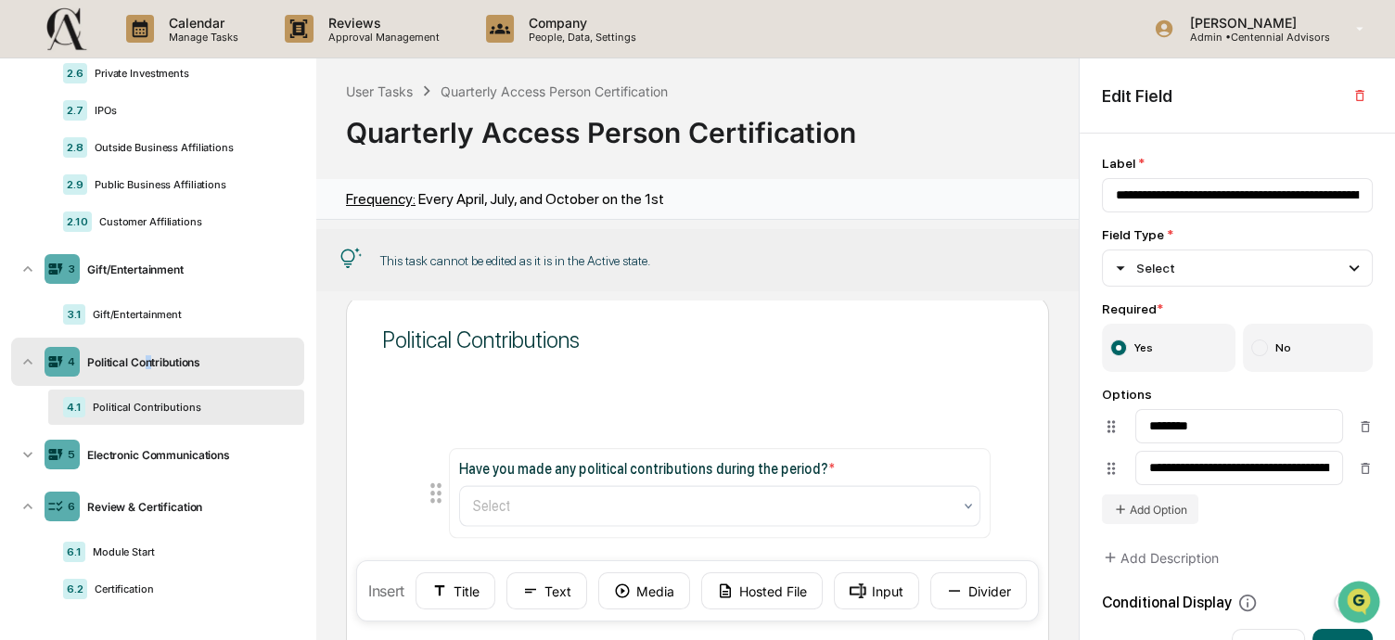
scroll to position [365, 0]
click at [170, 318] on div "Gift/Entertainment" at bounding box center [187, 313] width 204 height 13
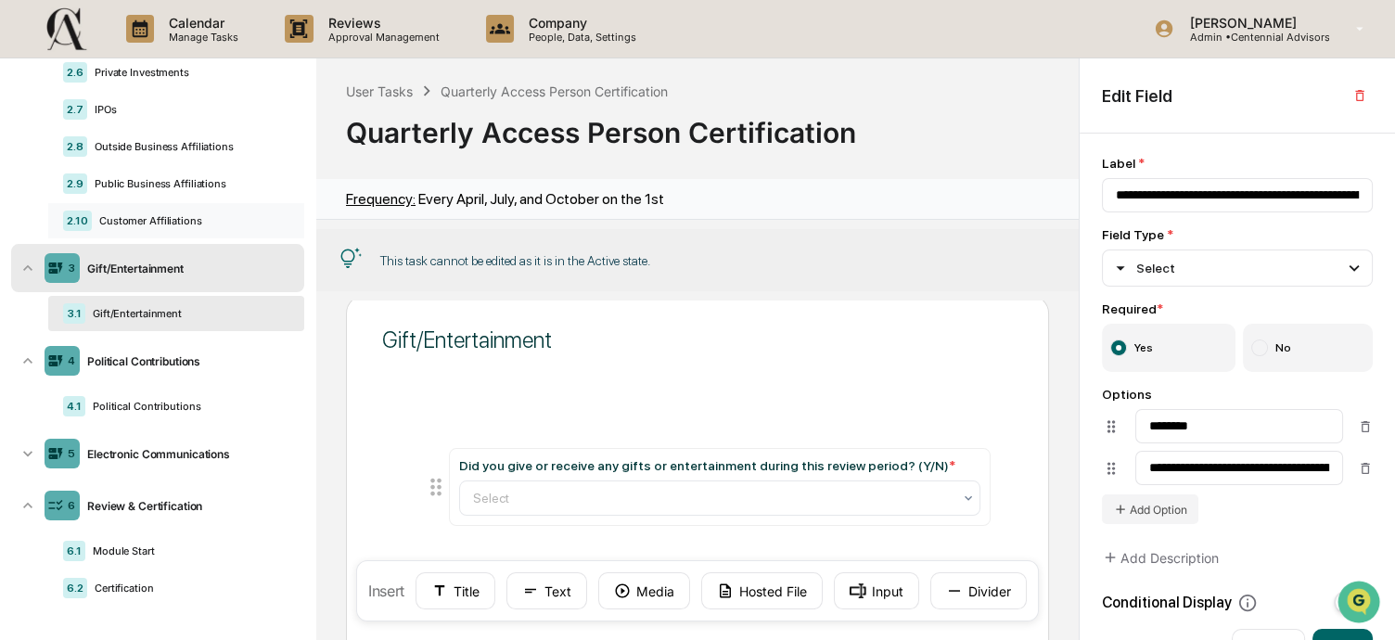
click at [154, 213] on div "2.10 Customer Affiliations" at bounding box center [176, 220] width 256 height 35
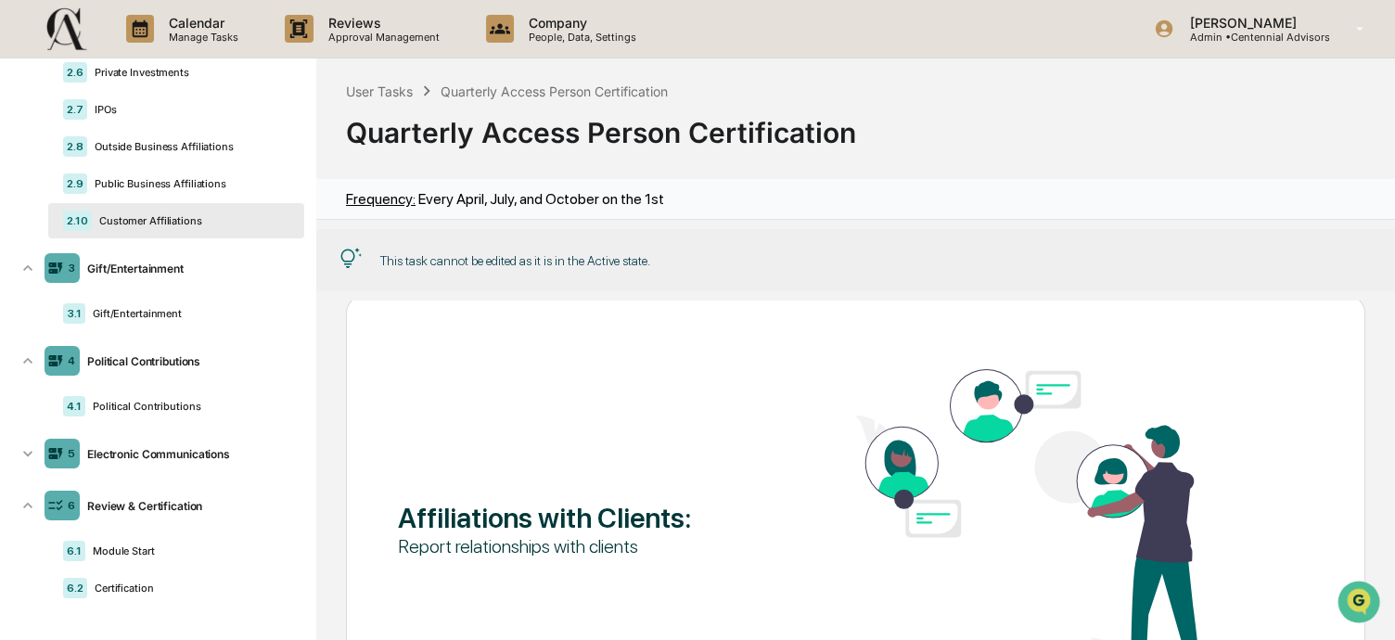
scroll to position [0, 0]
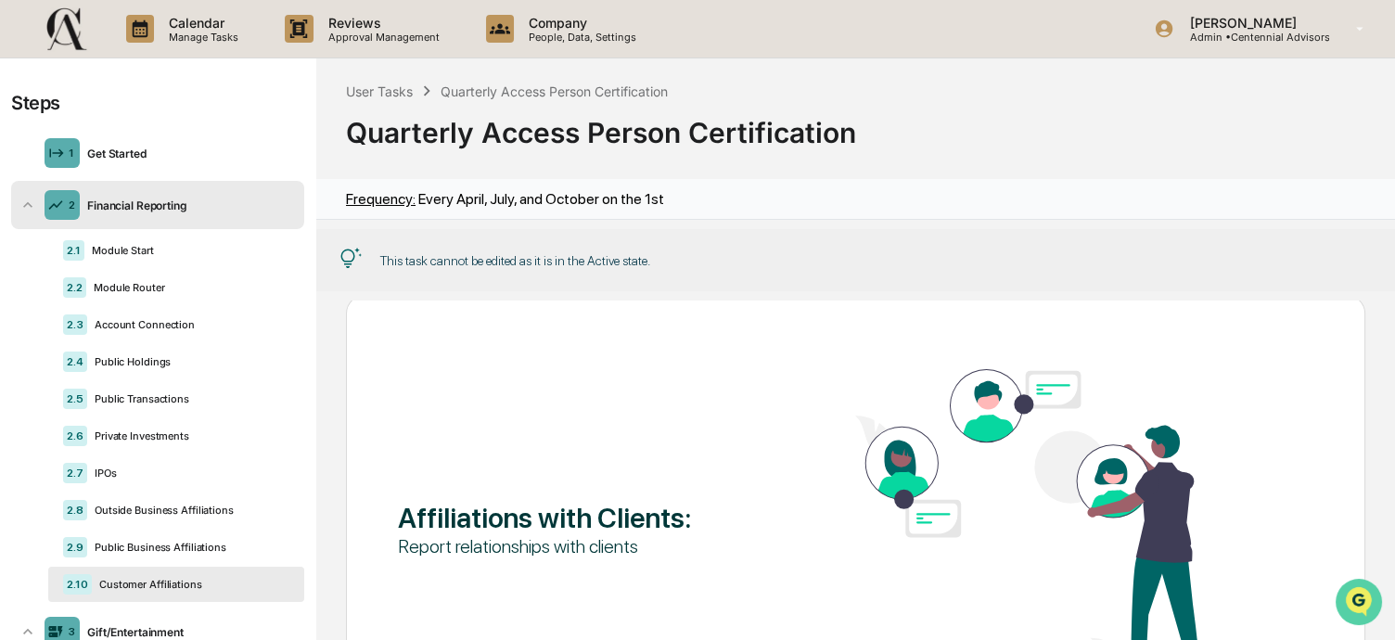
click at [1347, 602] on icon "Open customer support" at bounding box center [1358, 625] width 46 height 46
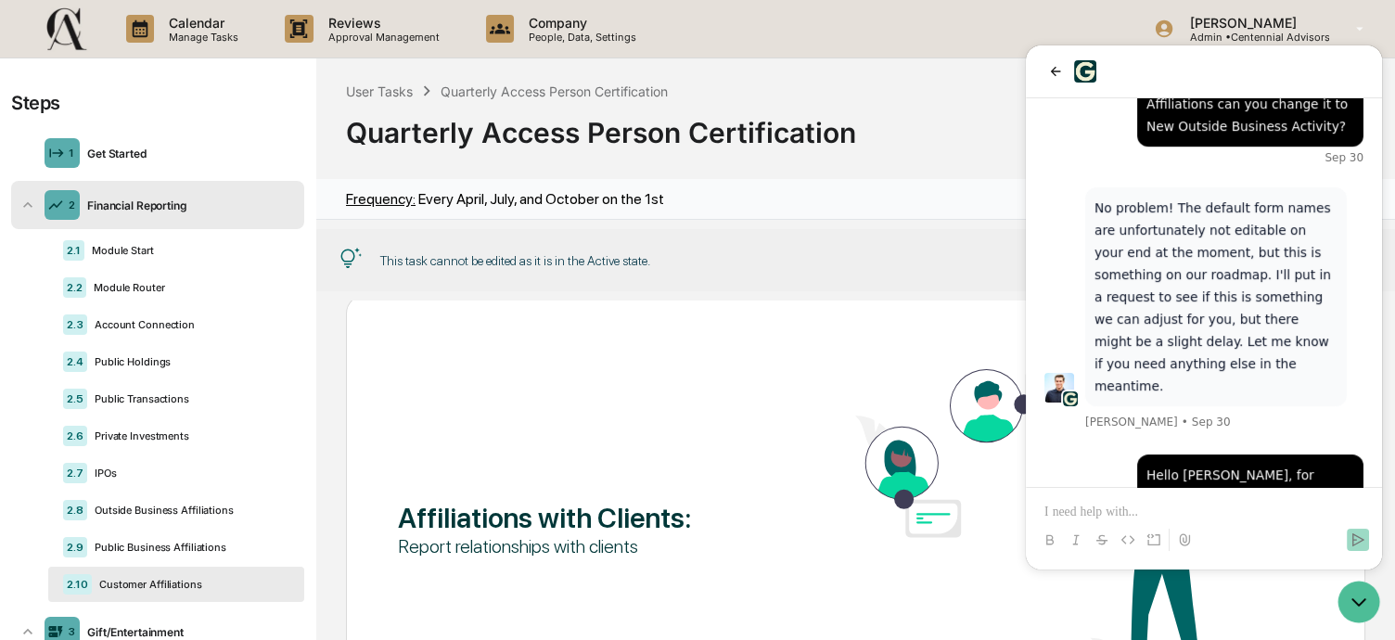
click at [1208, 508] on p at bounding box center [1203, 512] width 319 height 19
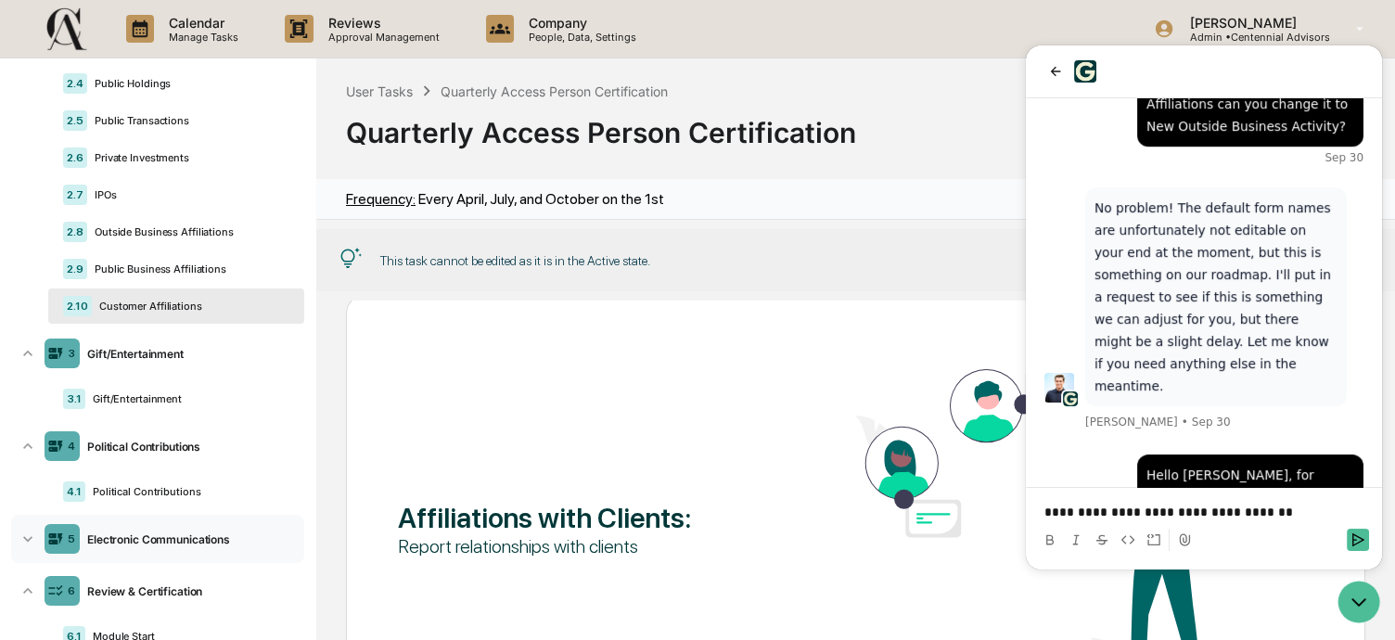
click at [169, 537] on div "Electronic Communications" at bounding box center [188, 539] width 217 height 14
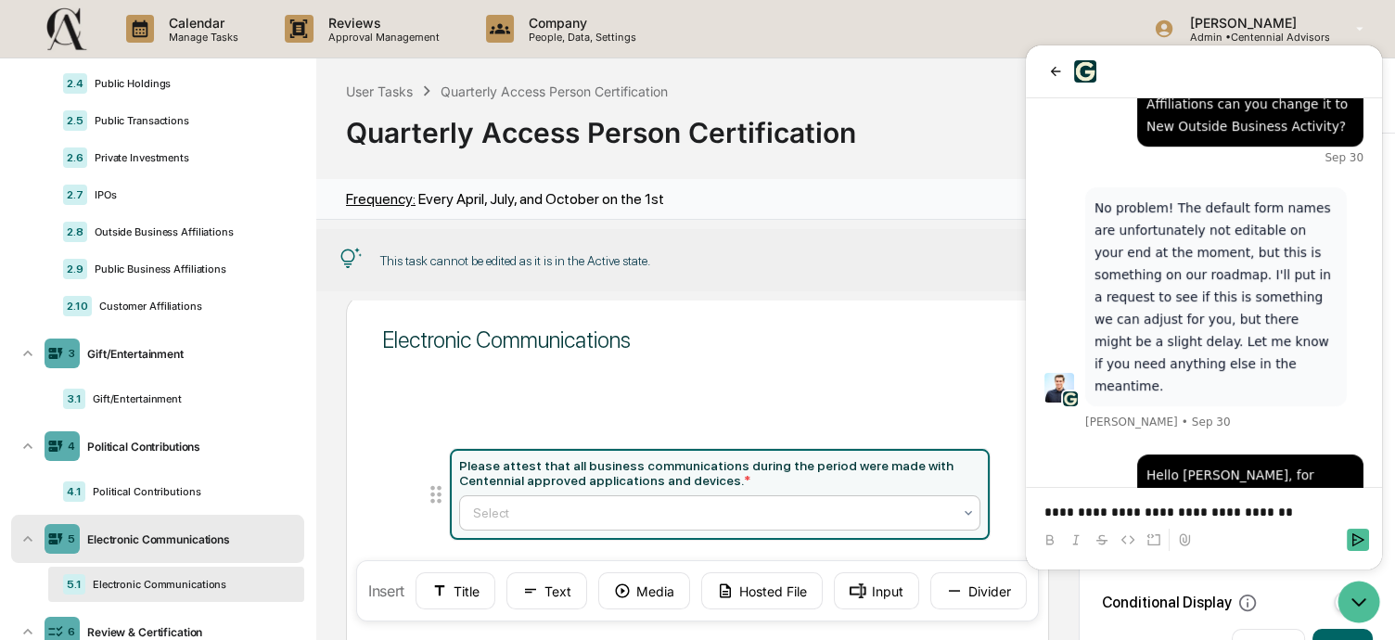
scroll to position [27, 0]
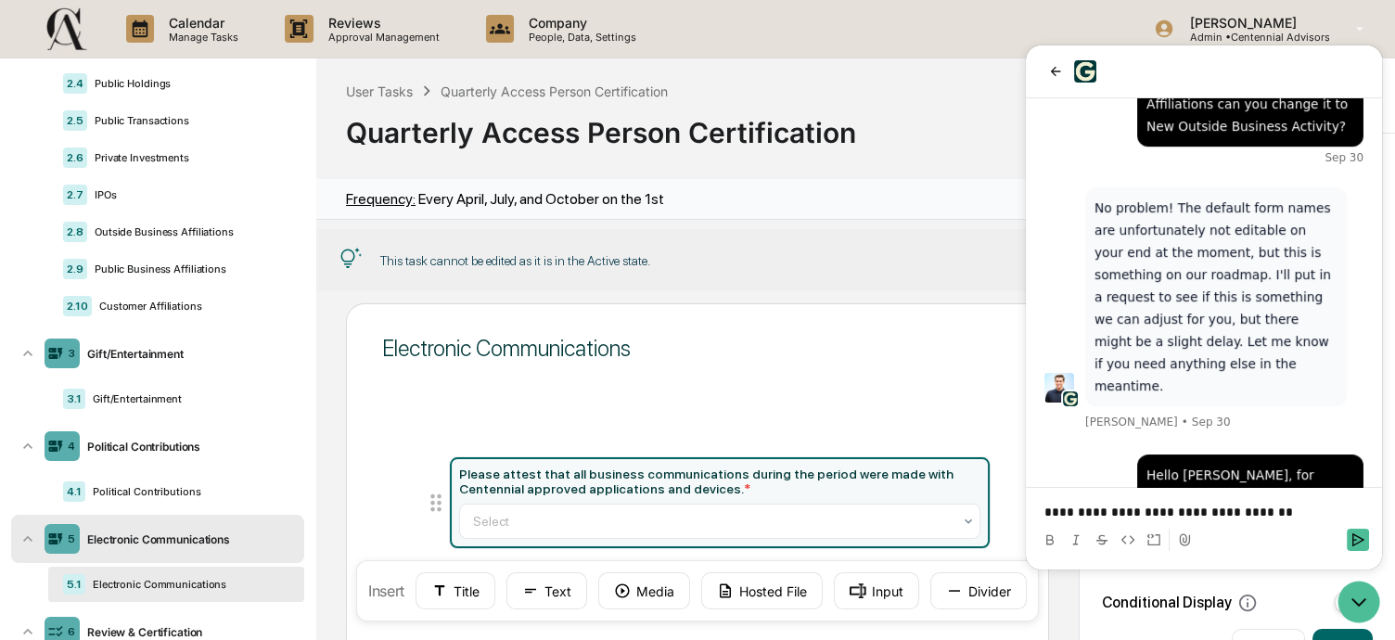
click at [1272, 518] on p "**********" at bounding box center [1203, 512] width 319 height 19
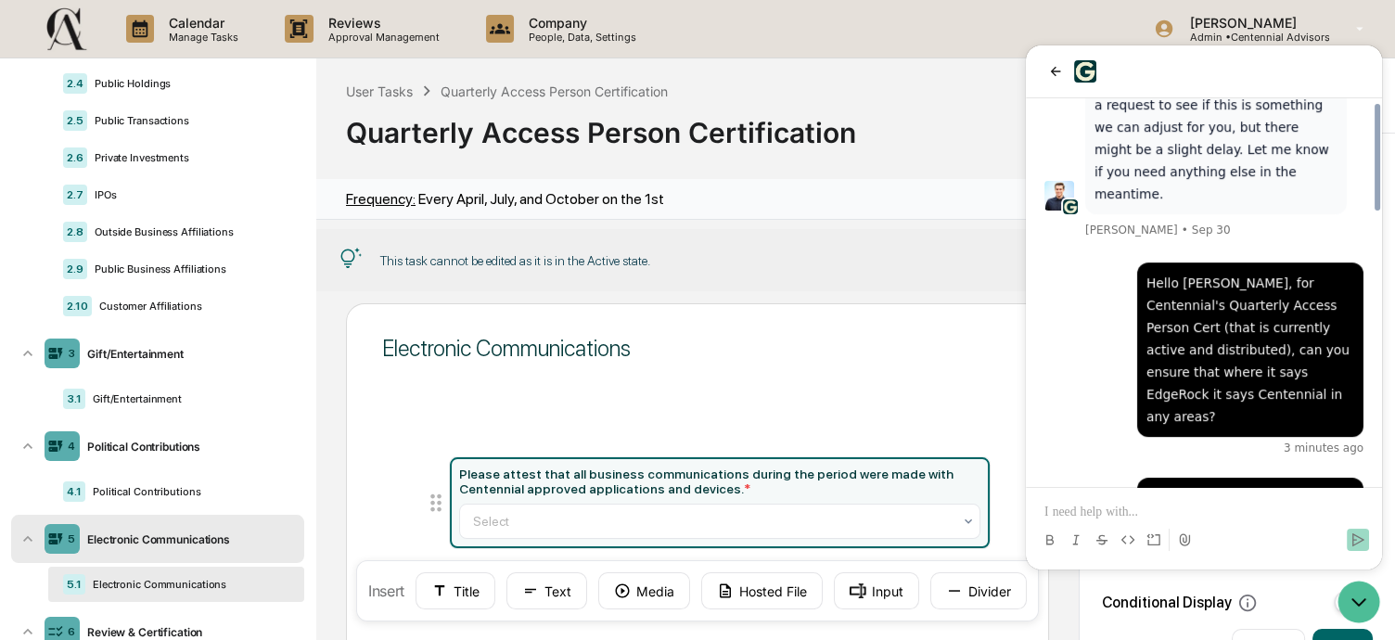
scroll to position [953, 0]
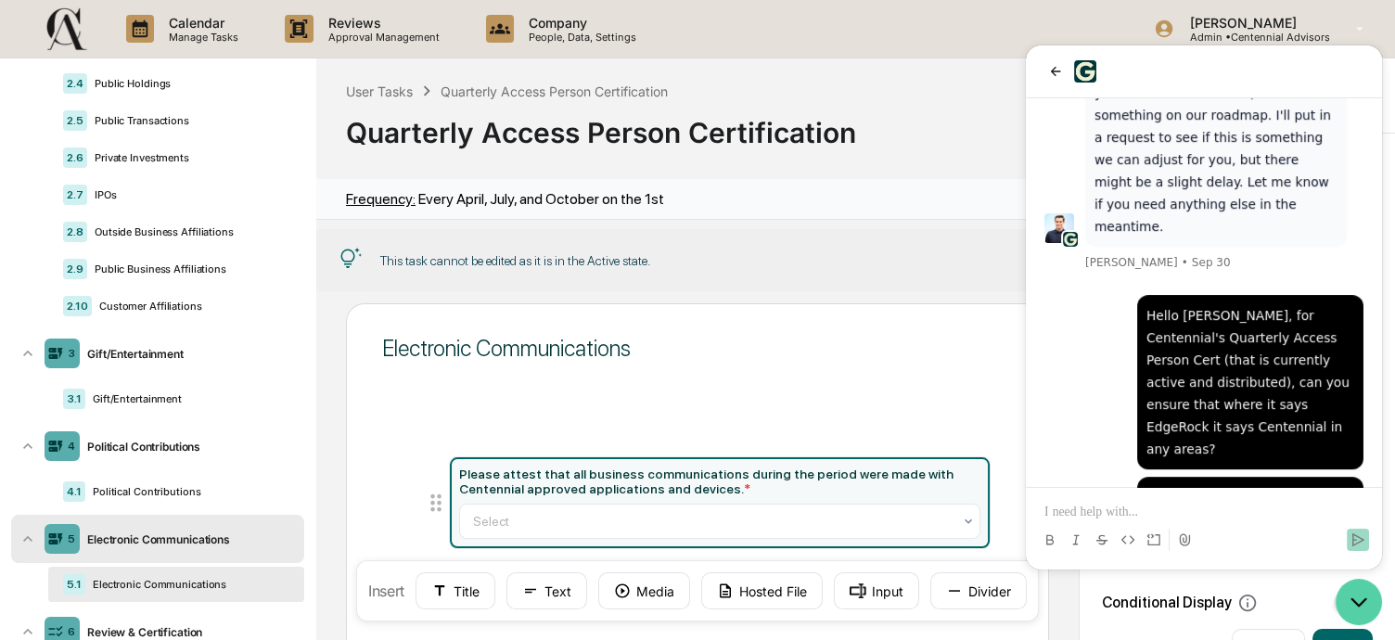
click at [1361, 609] on icon "Open customer support" at bounding box center [1358, 602] width 46 height 46
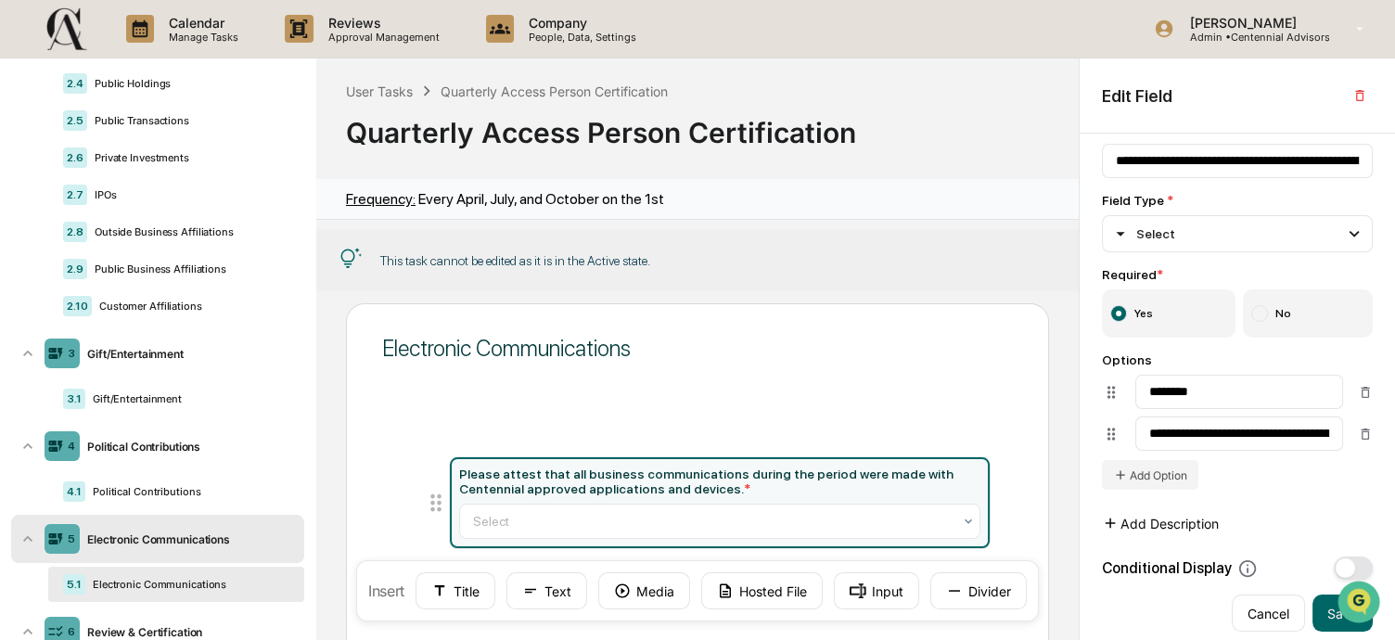
scroll to position [51, 0]
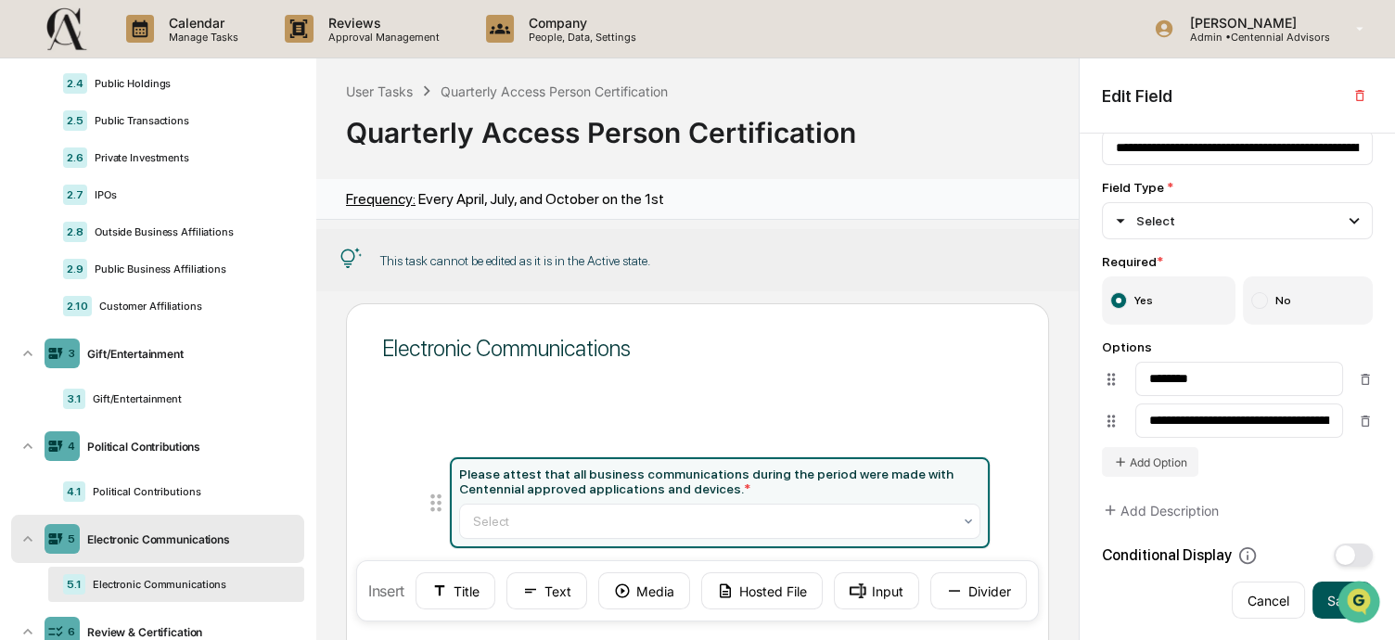
click at [1315, 598] on button "Save" at bounding box center [1342, 599] width 60 height 37
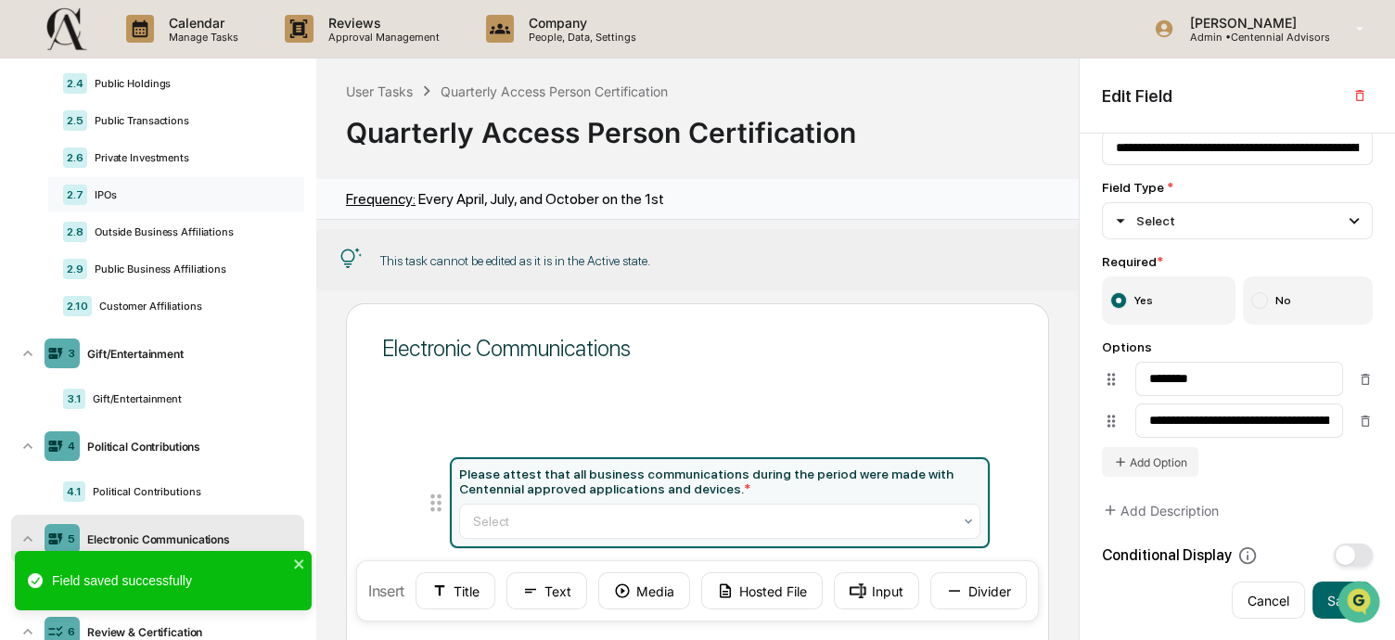
scroll to position [0, 0]
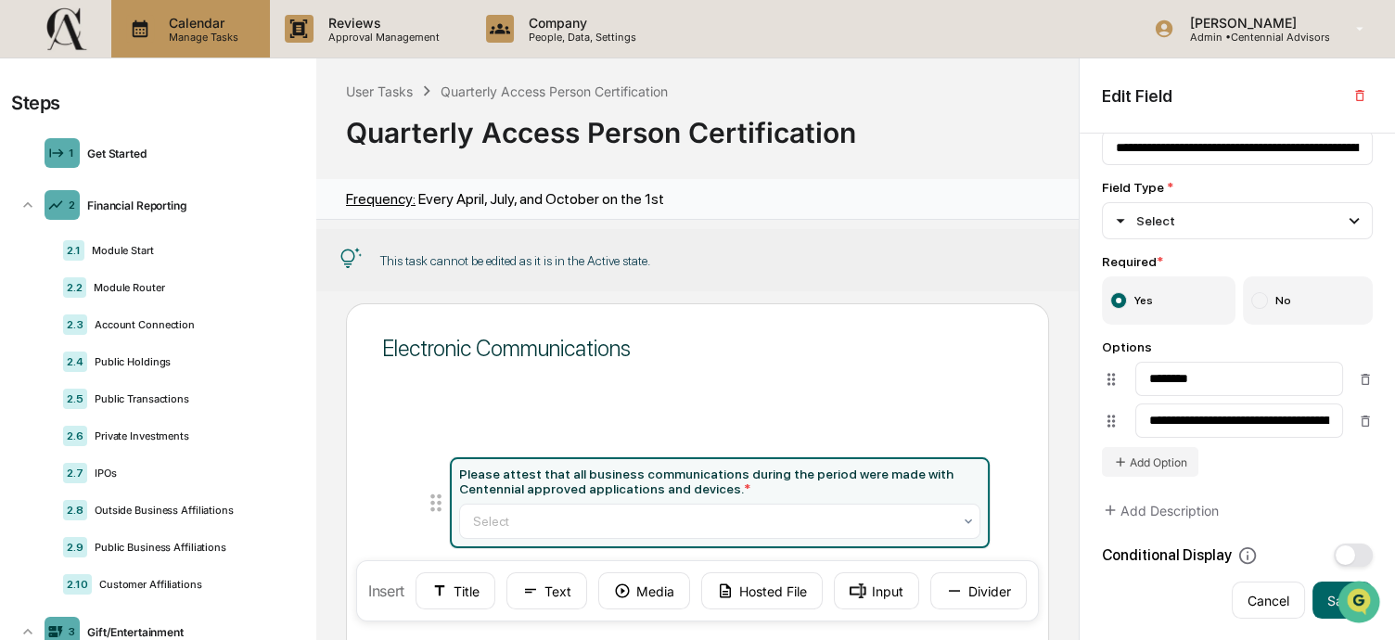
click at [221, 21] on p "Calendar" at bounding box center [201, 23] width 94 height 16
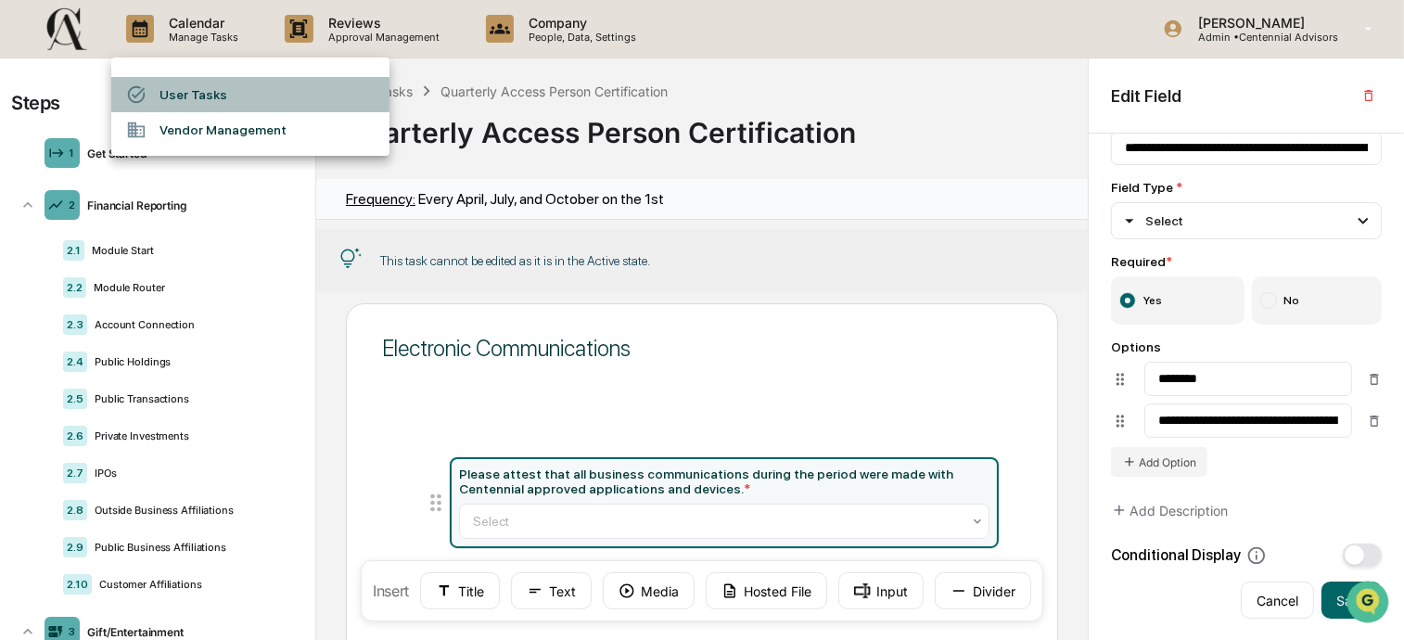
click at [247, 95] on li "User Tasks" at bounding box center [250, 94] width 278 height 35
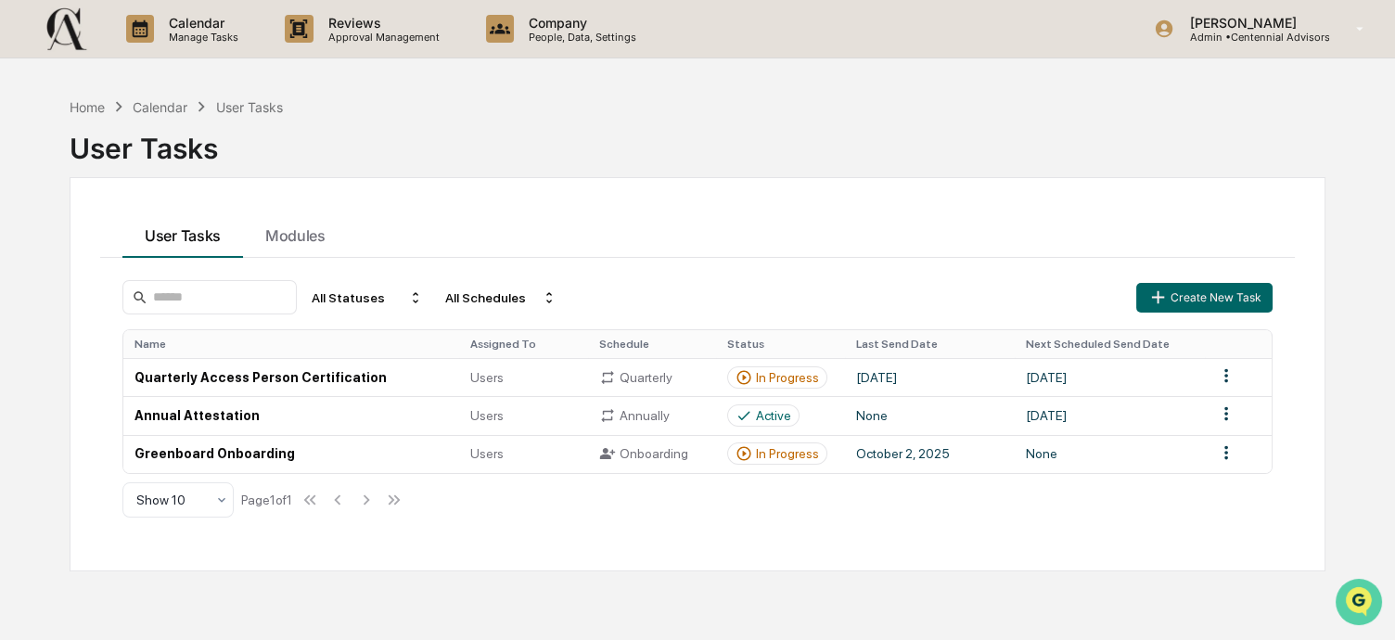
click at [1361, 598] on img "Open customer support" at bounding box center [1358, 601] width 46 height 37
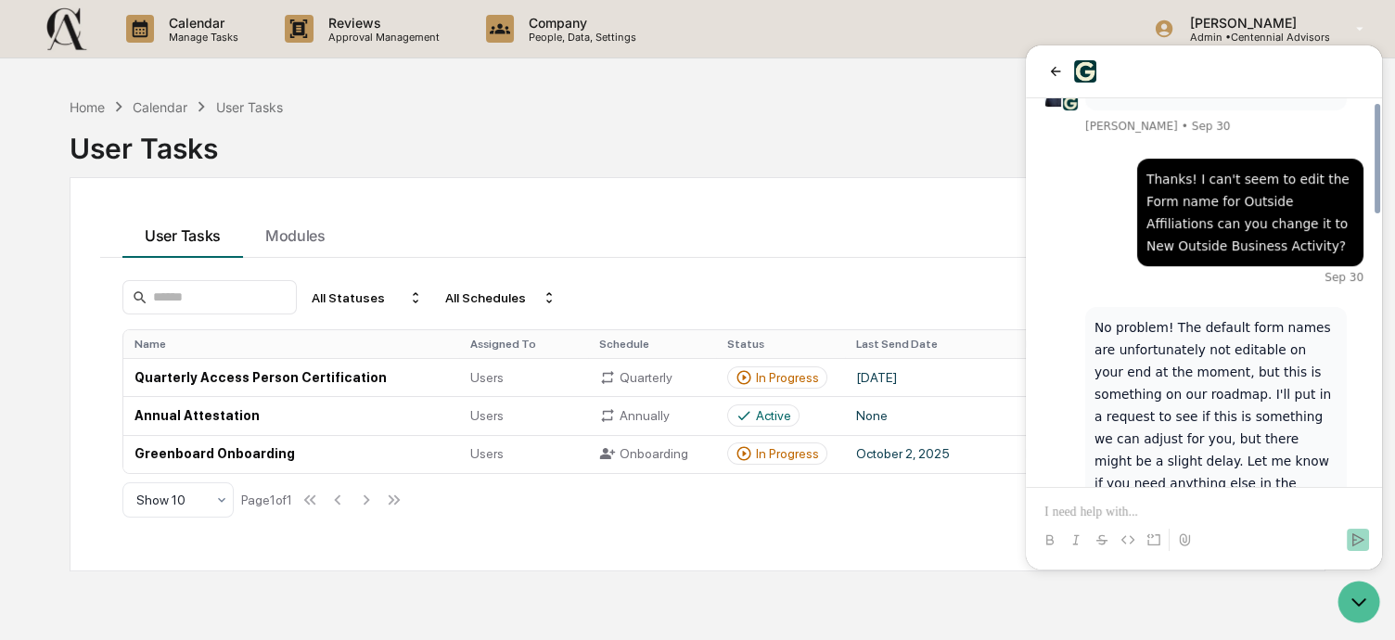
scroll to position [953, 0]
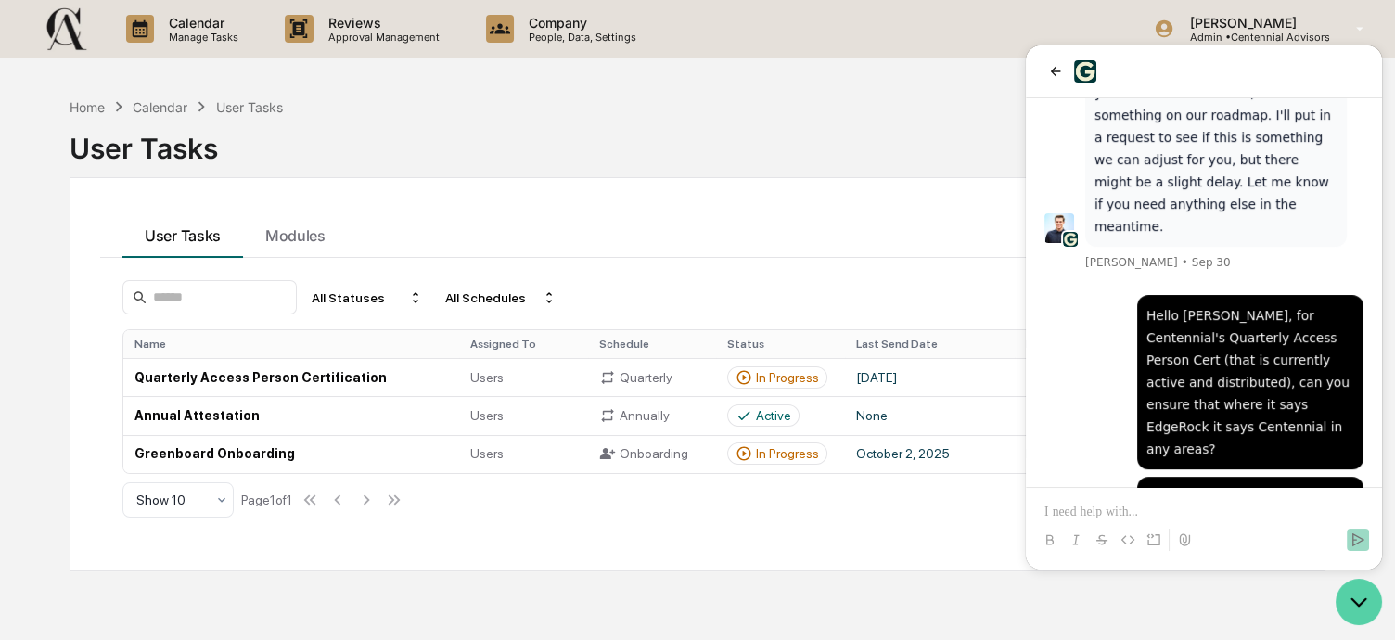
click at [1354, 602] on icon "Open customer support" at bounding box center [1359, 602] width 14 height 6
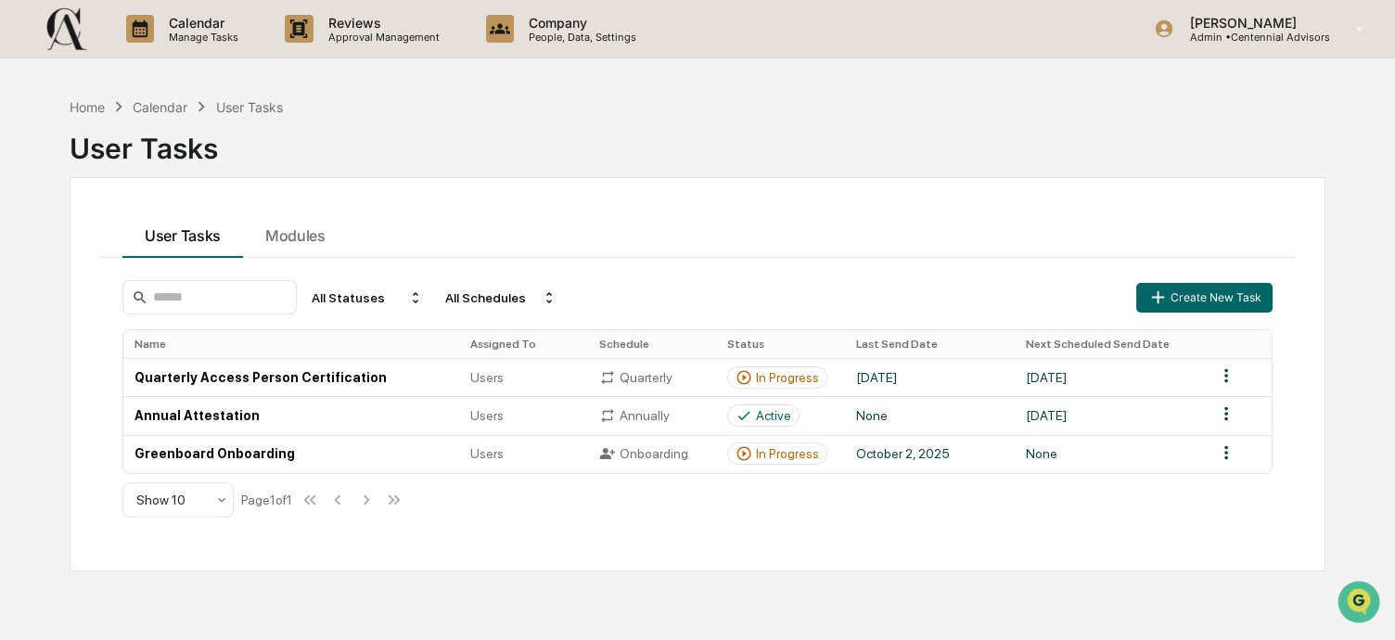
scroll to position [1042, 0]
click at [1358, 598] on img "Open customer support" at bounding box center [1358, 601] width 46 height 37
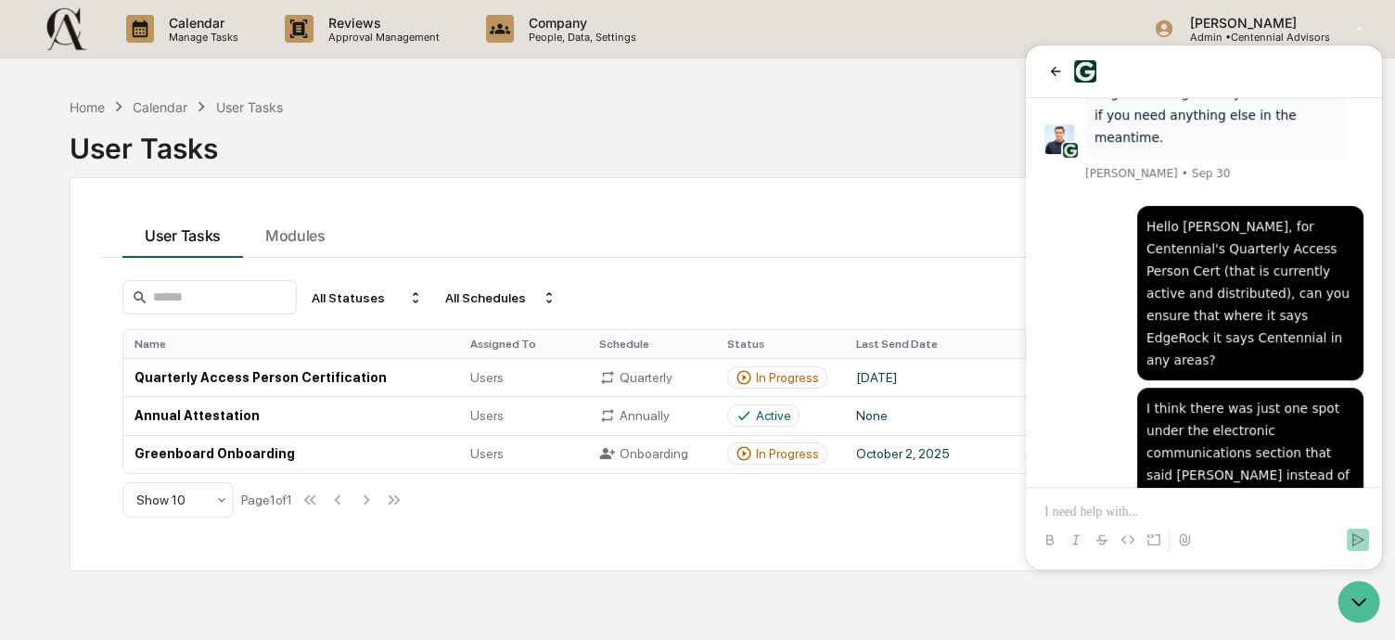
click at [1157, 493] on div at bounding box center [1203, 523] width 341 height 70
click at [1162, 503] on p at bounding box center [1203, 512] width 319 height 19
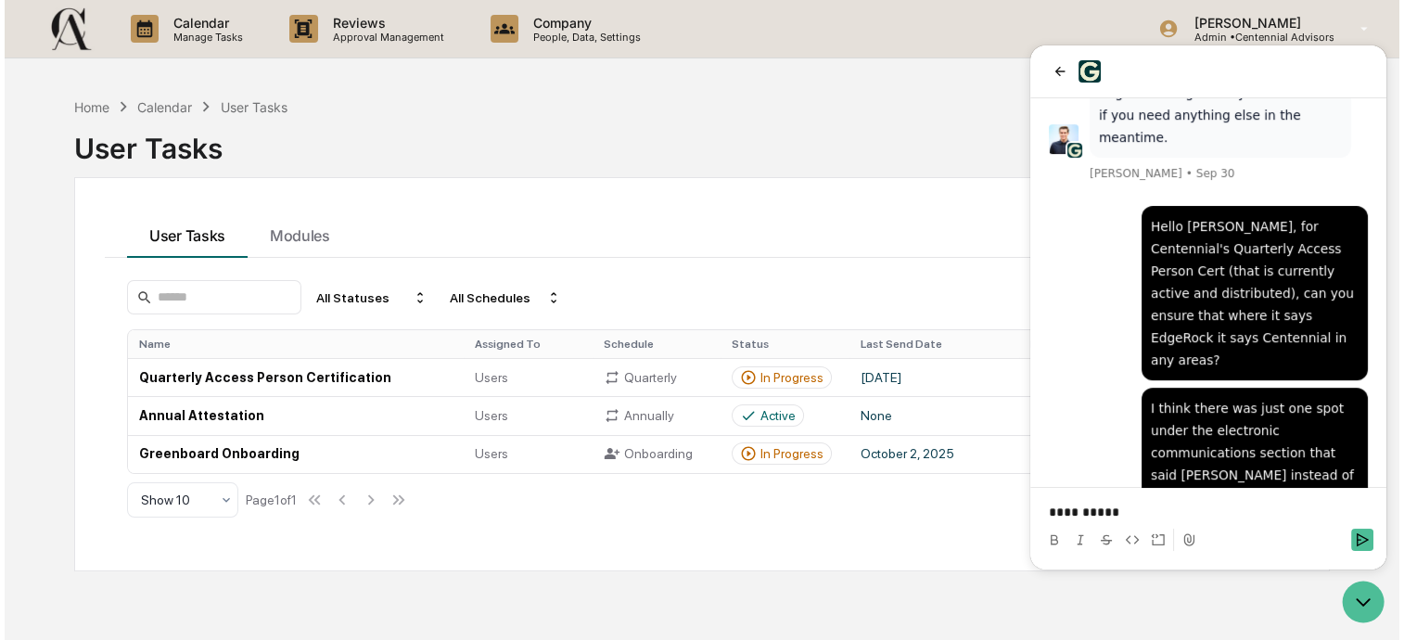
scroll to position [1124, 0]
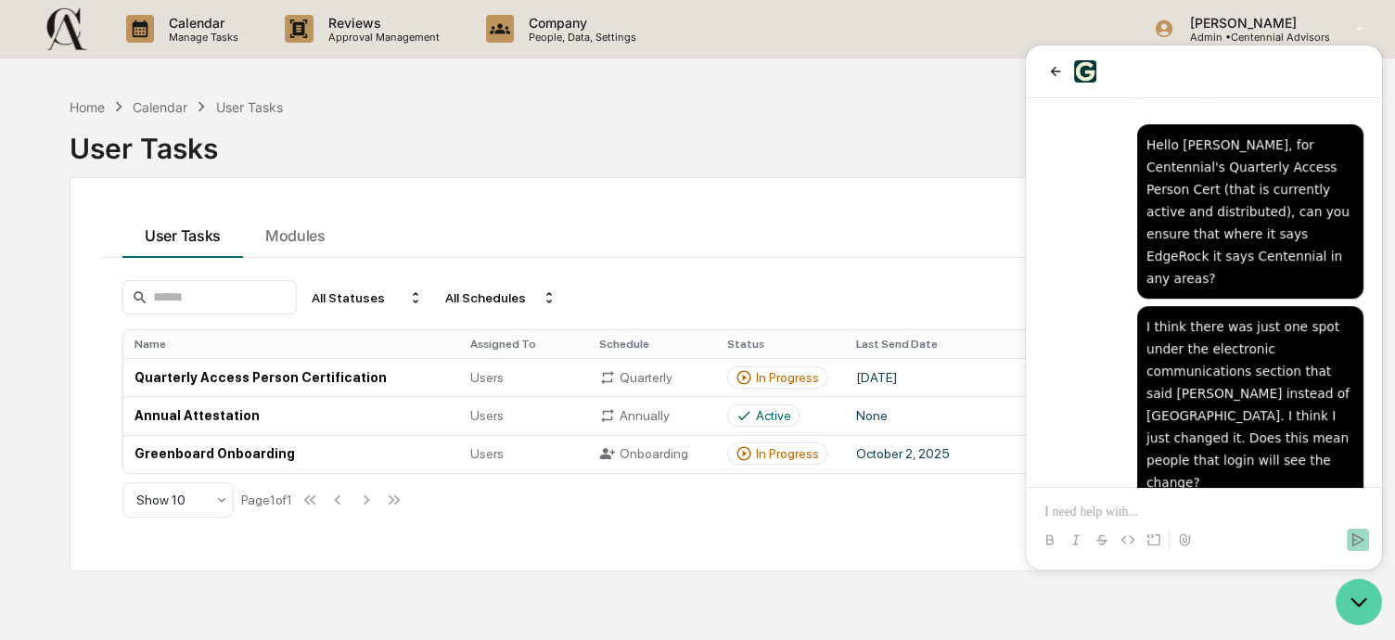
click at [1365, 600] on icon "Open customer support" at bounding box center [1358, 602] width 46 height 46
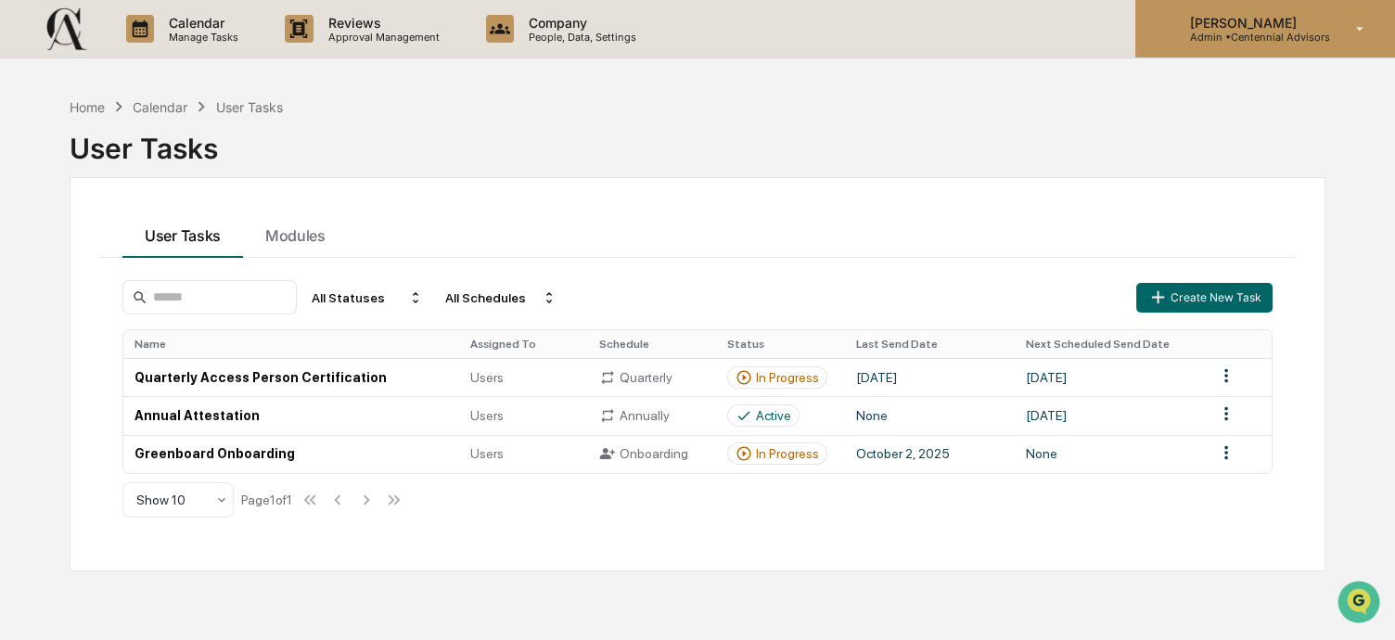
click at [1271, 40] on p "Admin • Centennial Advisors" at bounding box center [1251, 37] width 155 height 13
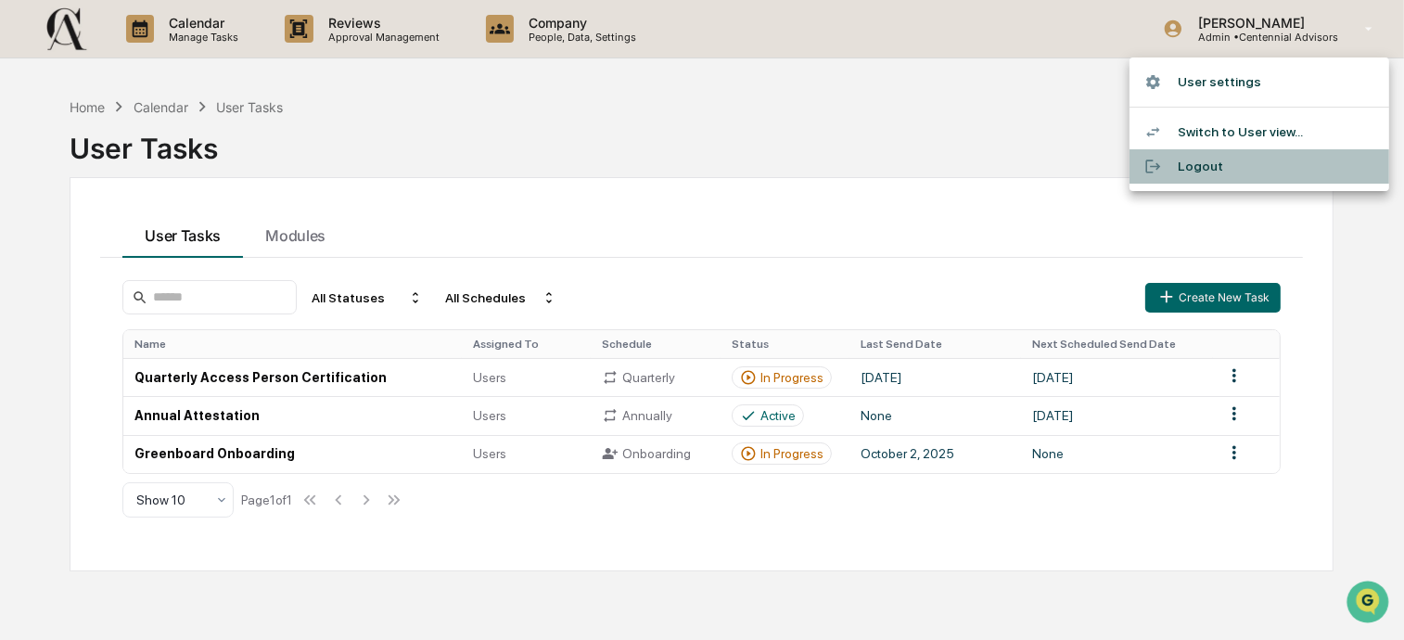
click at [1275, 158] on li "Logout" at bounding box center [1260, 166] width 260 height 34
